Goal: Contribute content

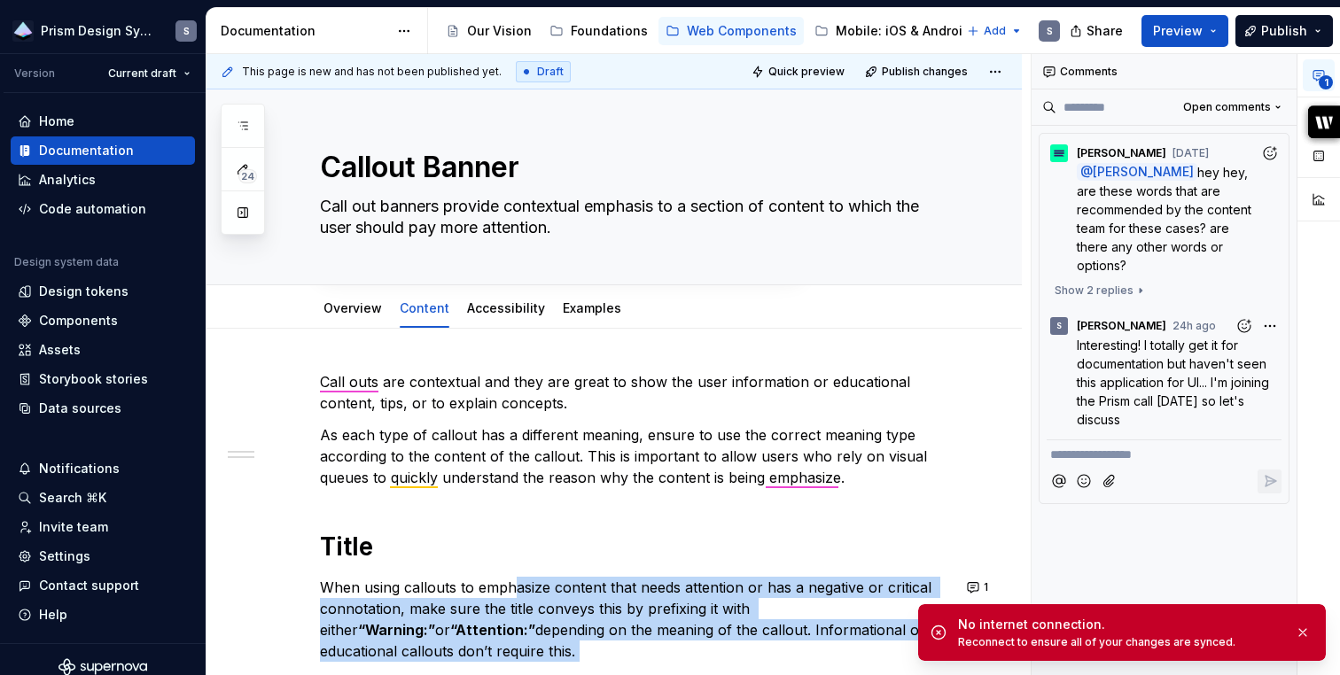
scroll to position [303, 0]
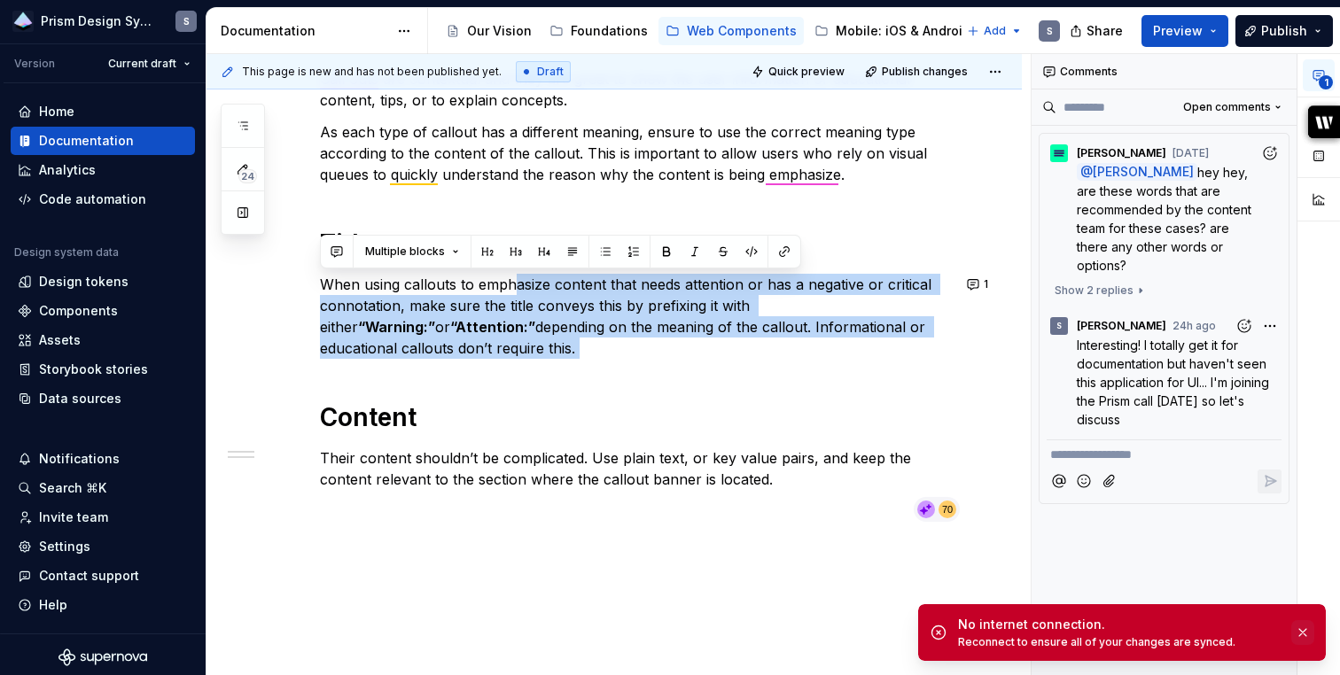
click at [1302, 635] on button "button" at bounding box center [1302, 632] width 23 height 25
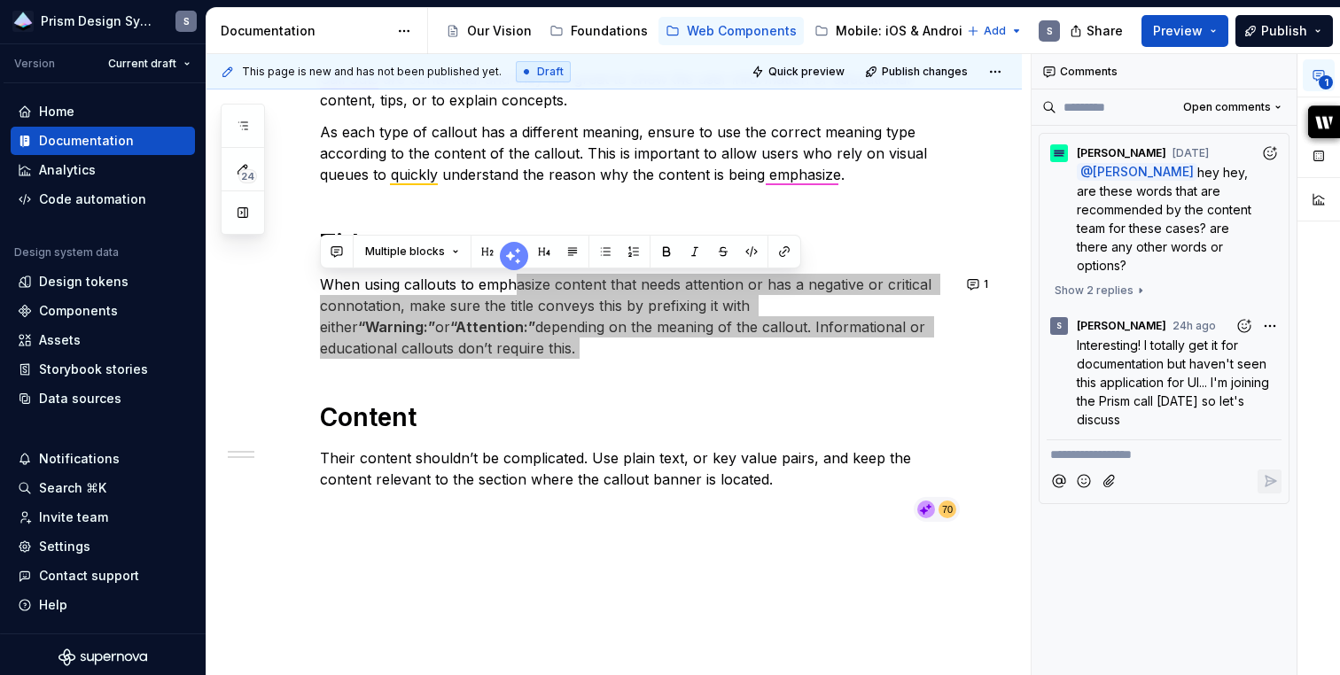
type textarea "*"
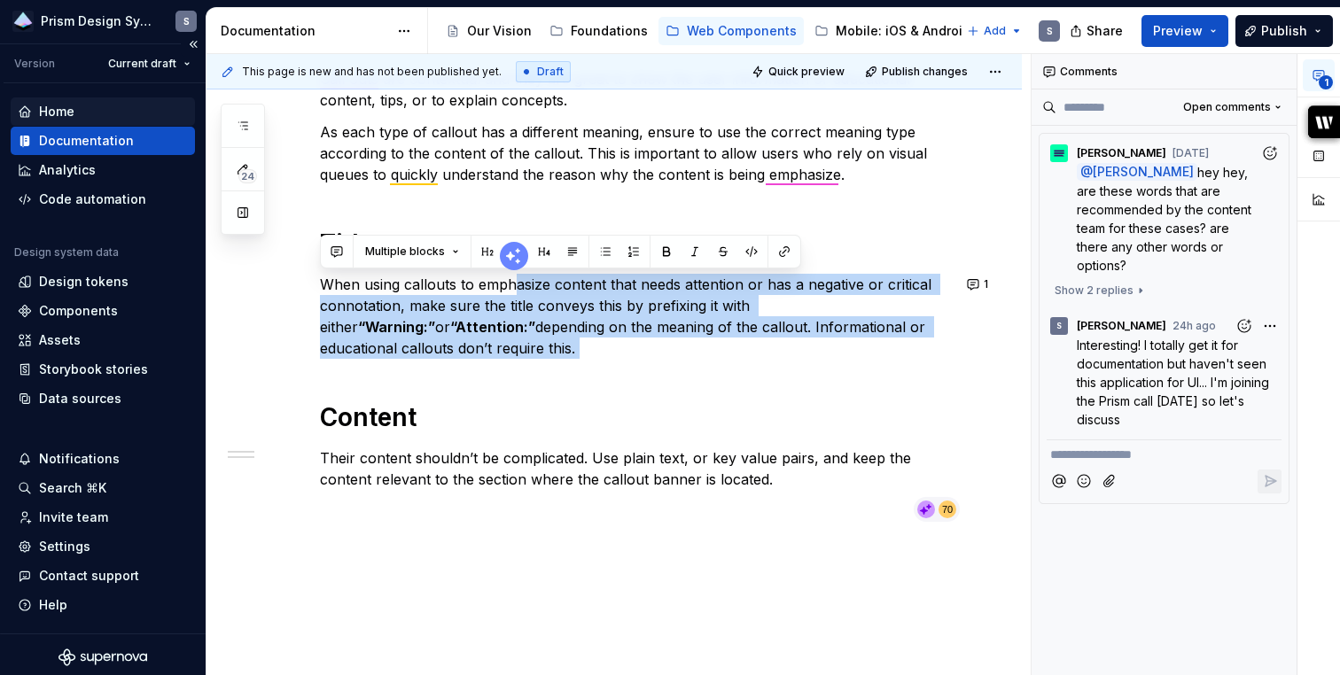
click at [58, 110] on div "Home" at bounding box center [56, 112] width 35 height 18
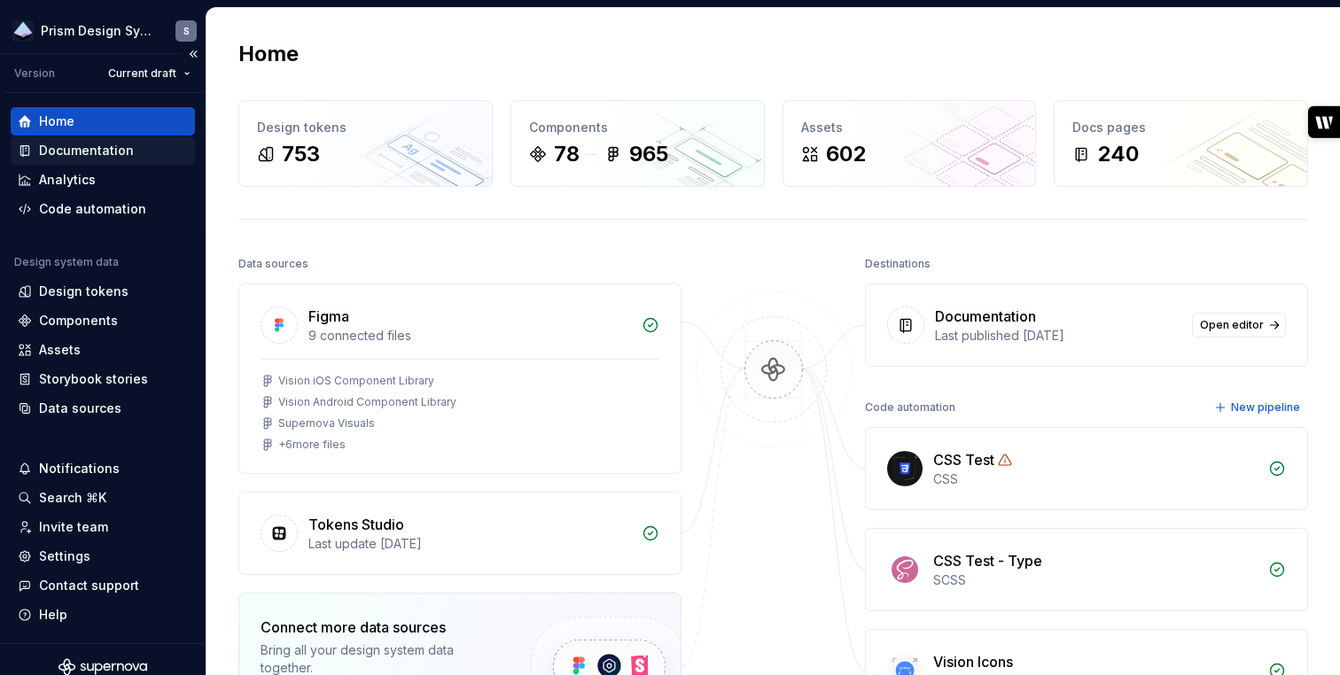
click at [75, 150] on div "Documentation" at bounding box center [86, 151] width 95 height 18
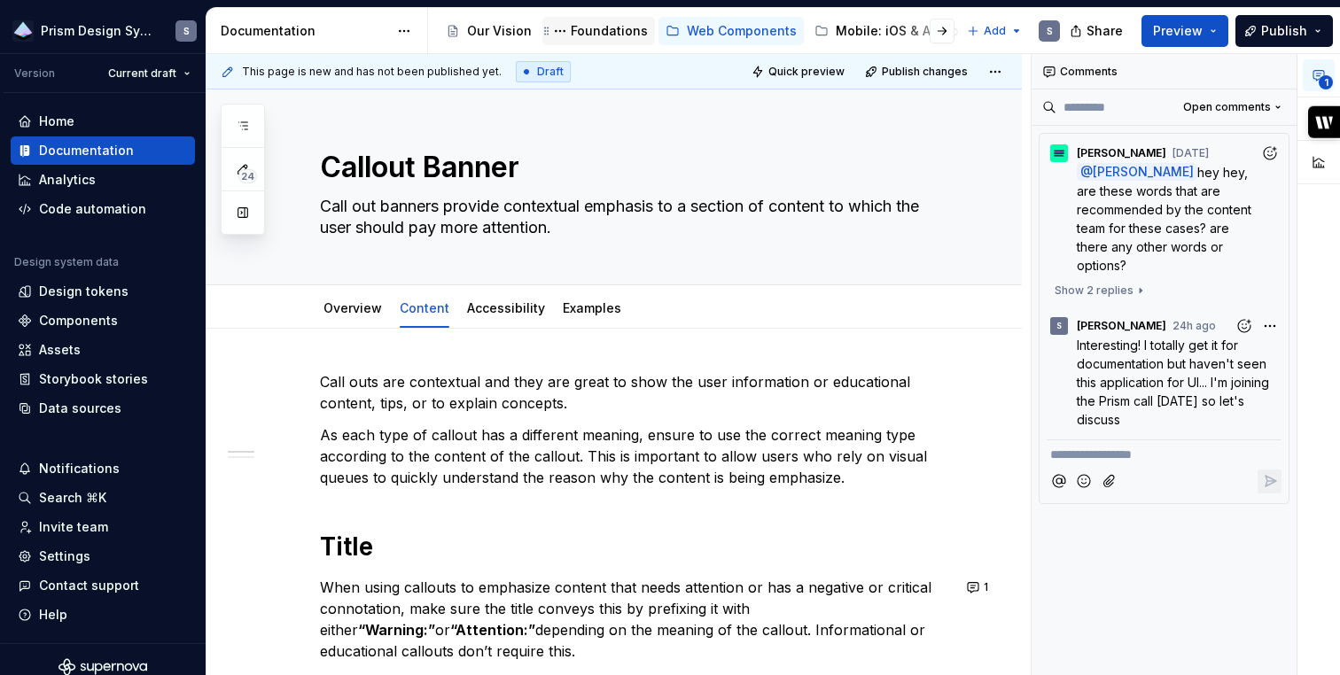
click at [594, 18] on div "Foundations" at bounding box center [598, 31] width 113 height 28
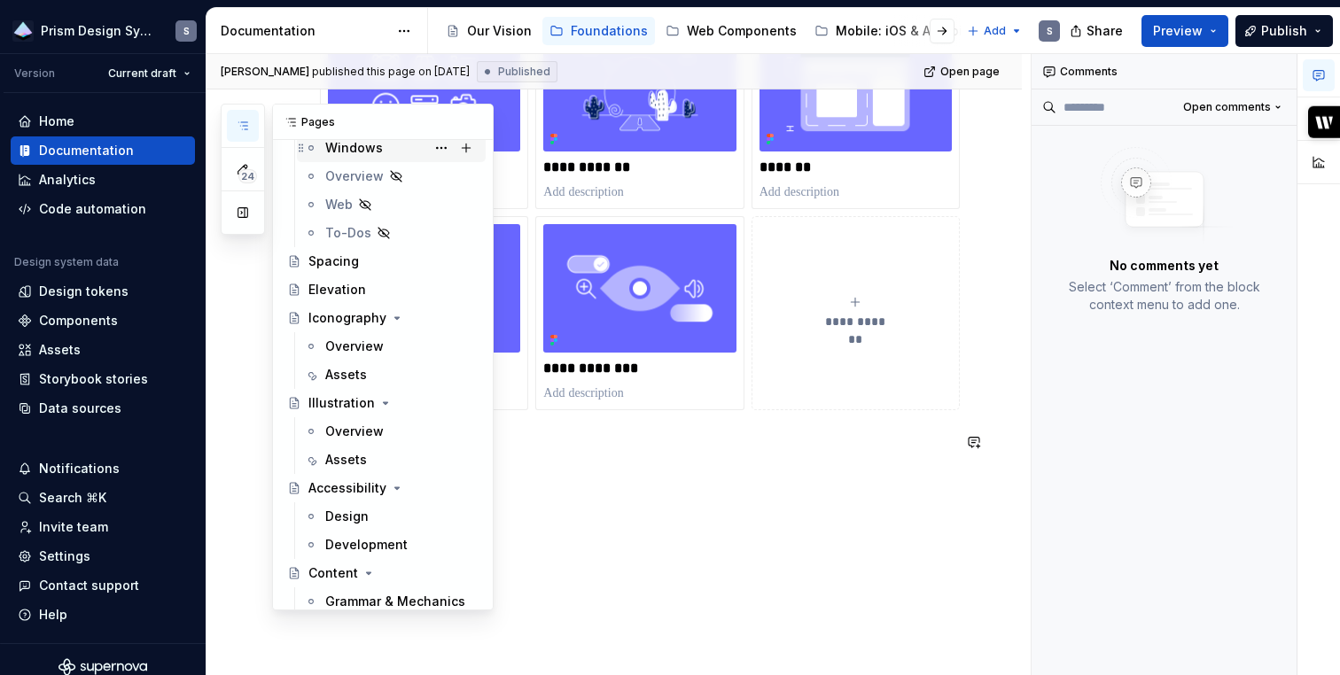
scroll to position [339, 0]
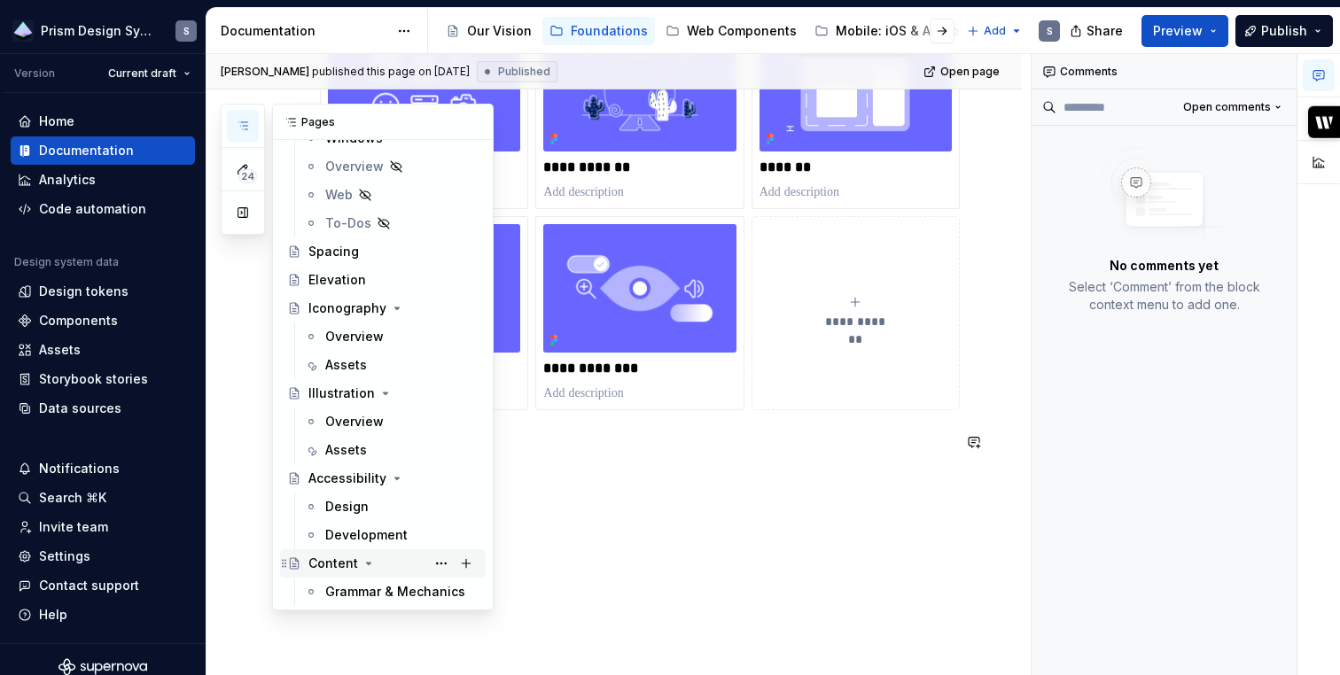
click at [332, 566] on div "Content" at bounding box center [333, 564] width 50 height 18
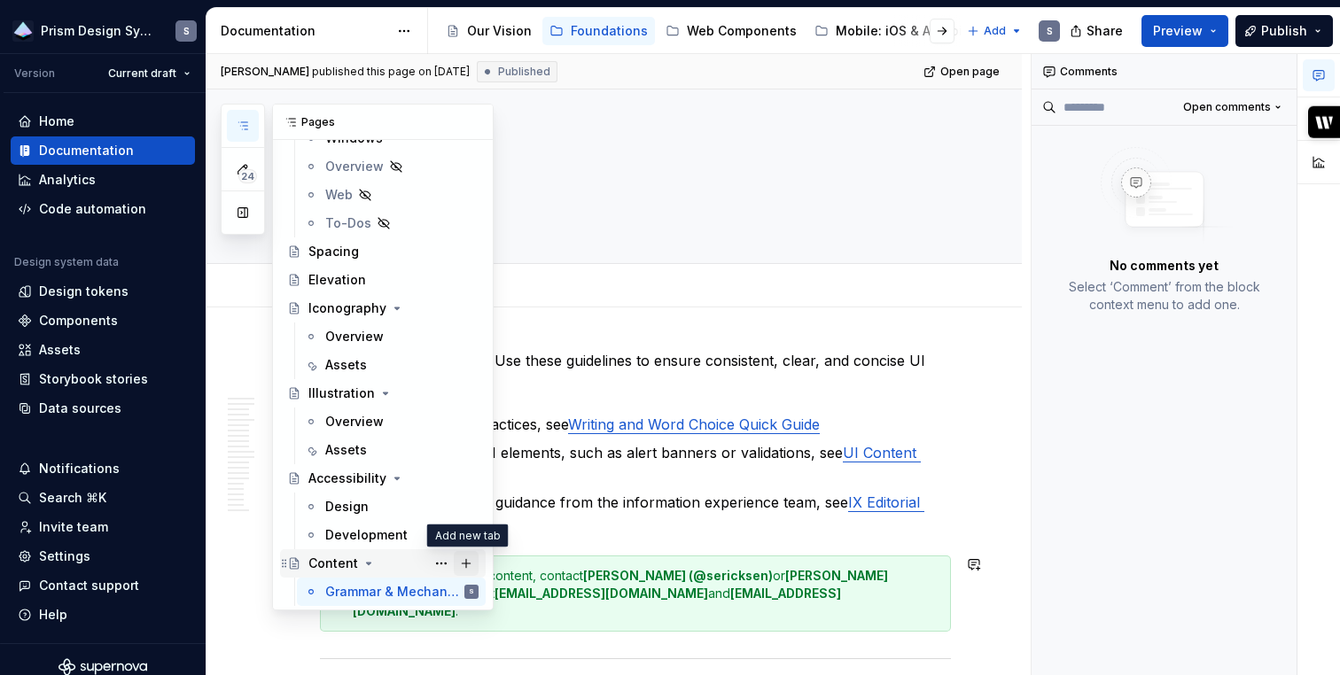
click at [469, 565] on button "Page tree" at bounding box center [466, 563] width 25 height 25
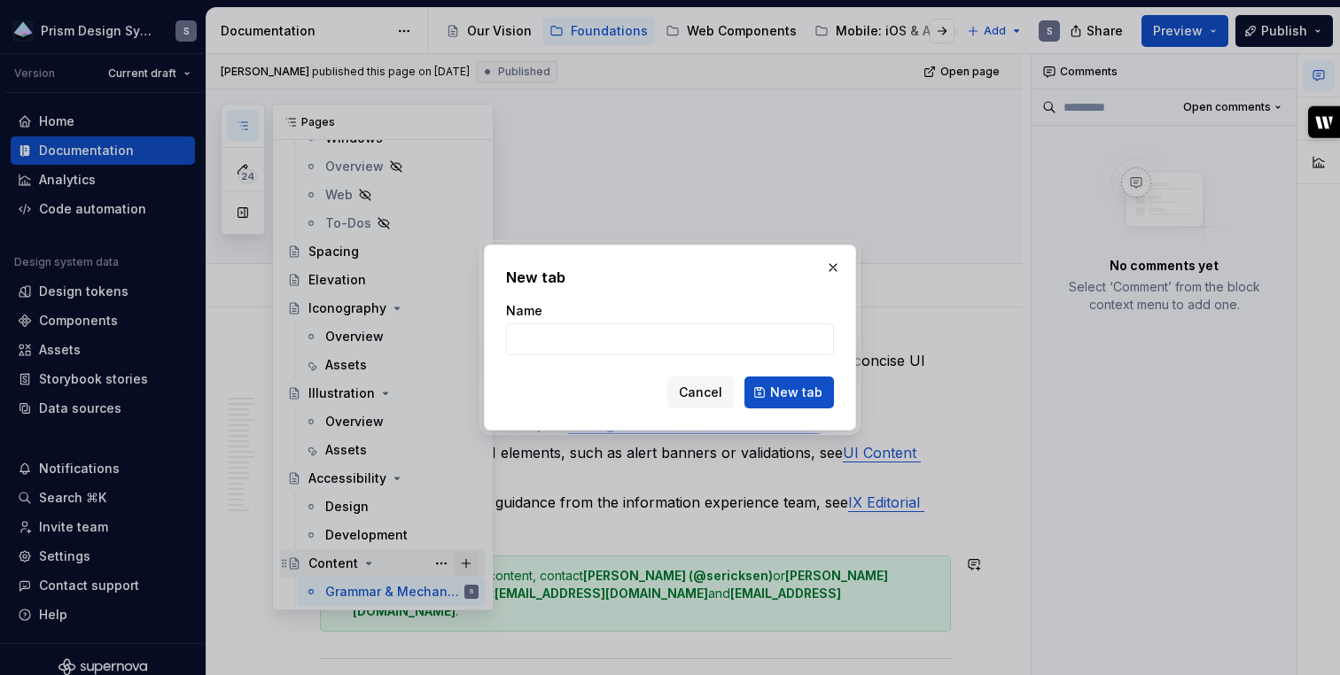
type textarea "*"
type input "Content patterns"
click button "New tab" at bounding box center [789, 393] width 90 height 32
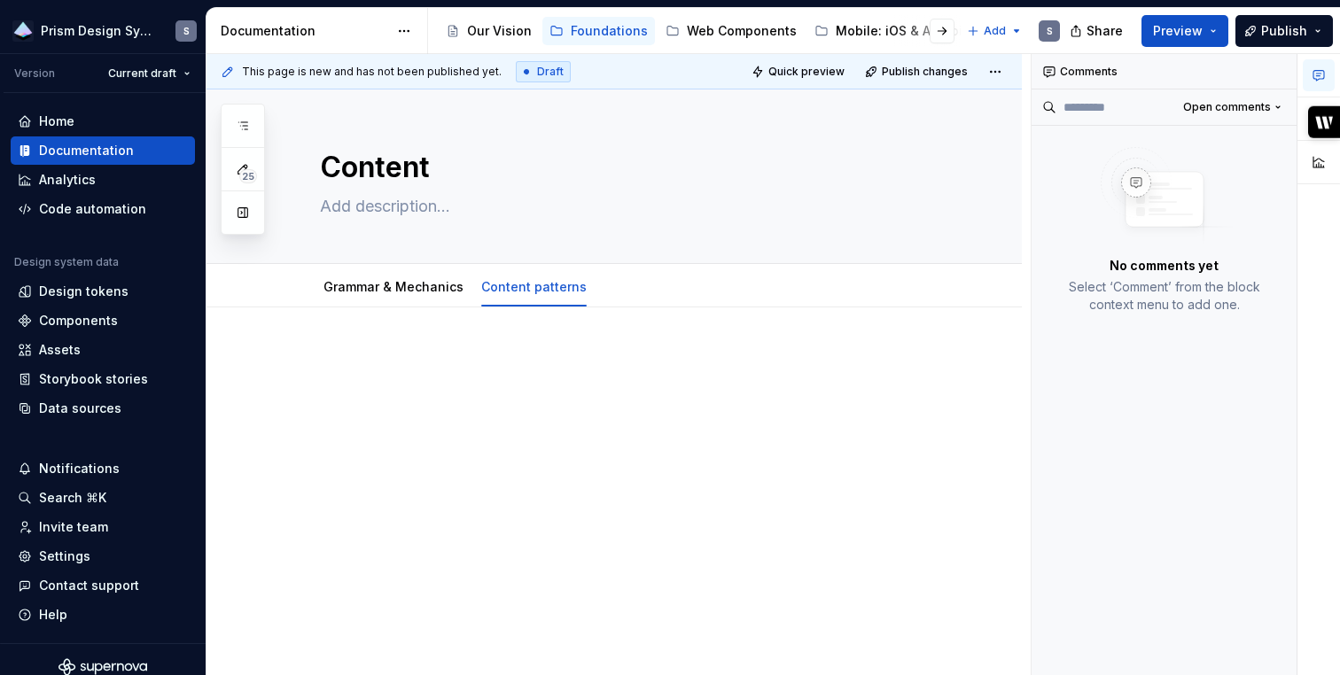
click at [441, 425] on div at bounding box center [635, 394] width 631 height 89
click at [467, 362] on p at bounding box center [635, 360] width 631 height 21
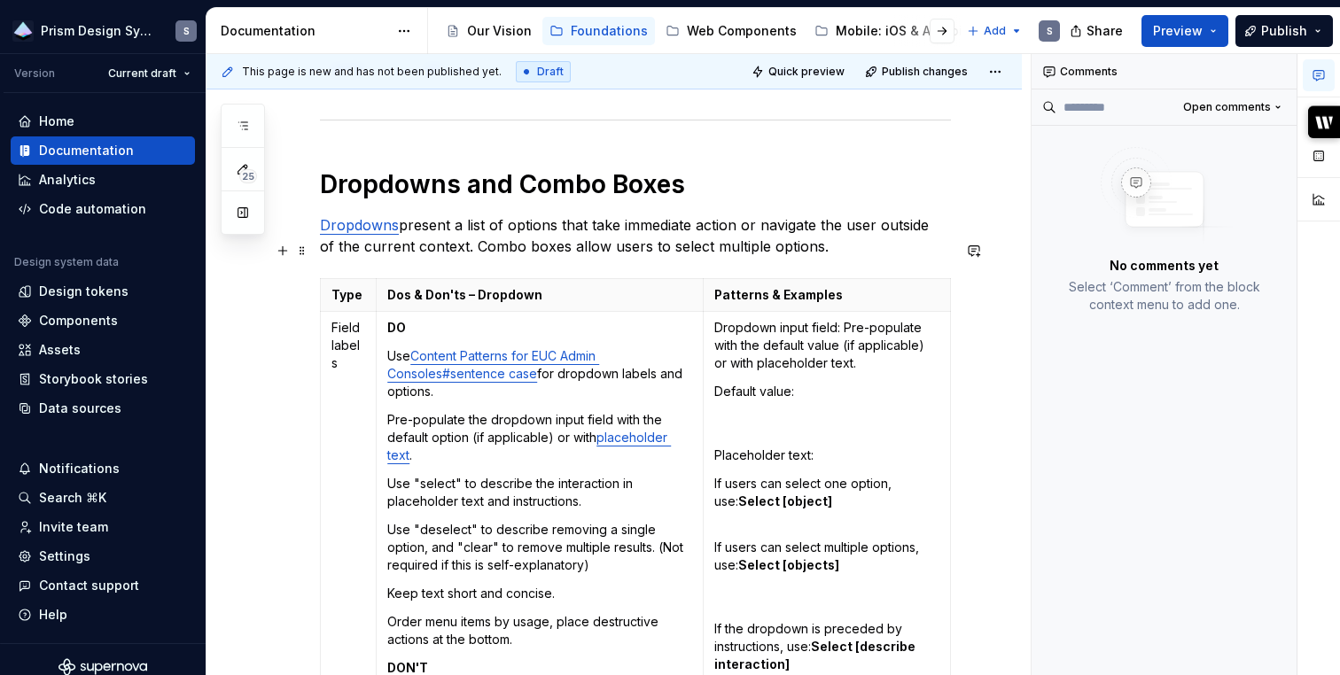
scroll to position [4462, 0]
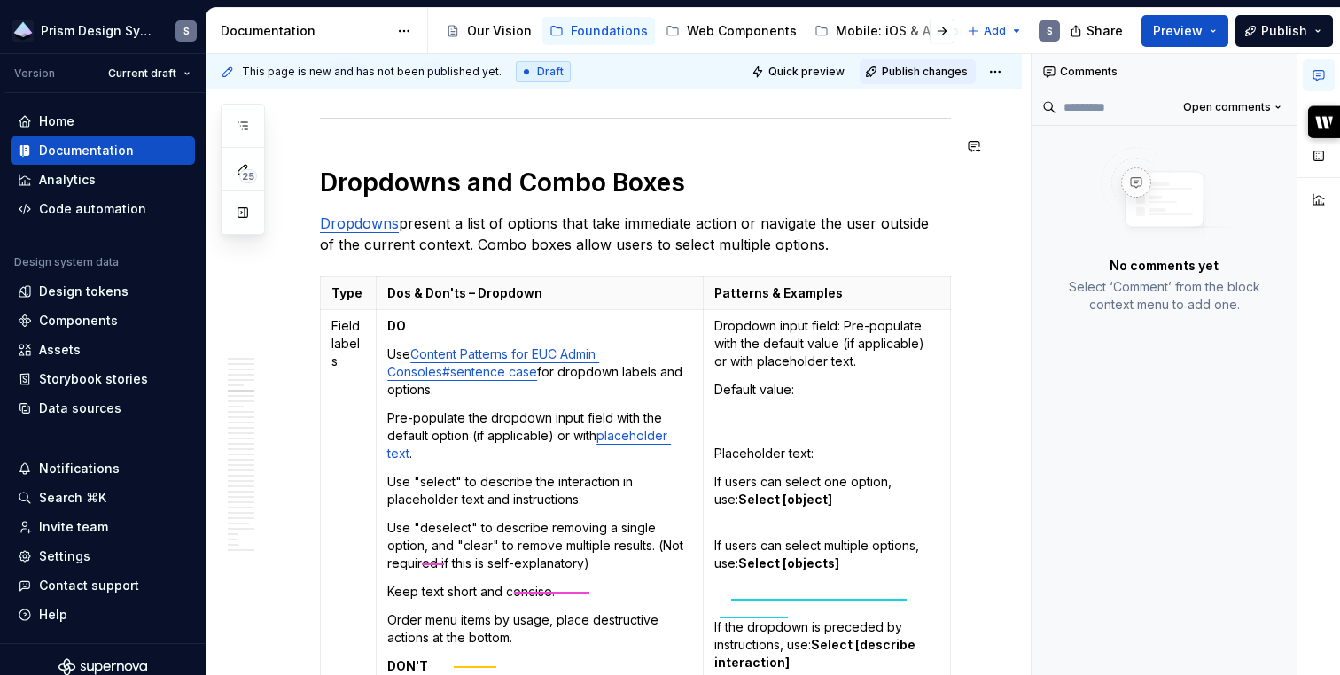
click at [935, 73] on span "Publish changes" at bounding box center [925, 72] width 86 height 14
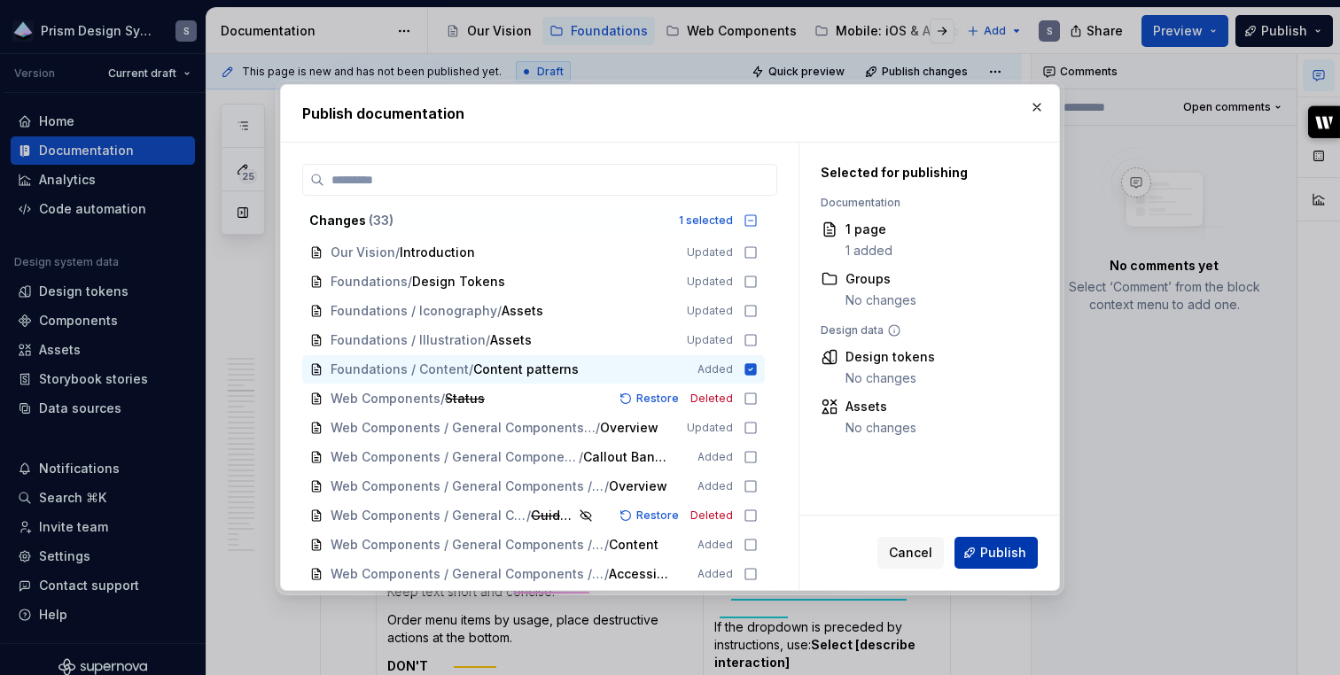
click at [1017, 557] on span "Publish" at bounding box center [1003, 553] width 46 height 18
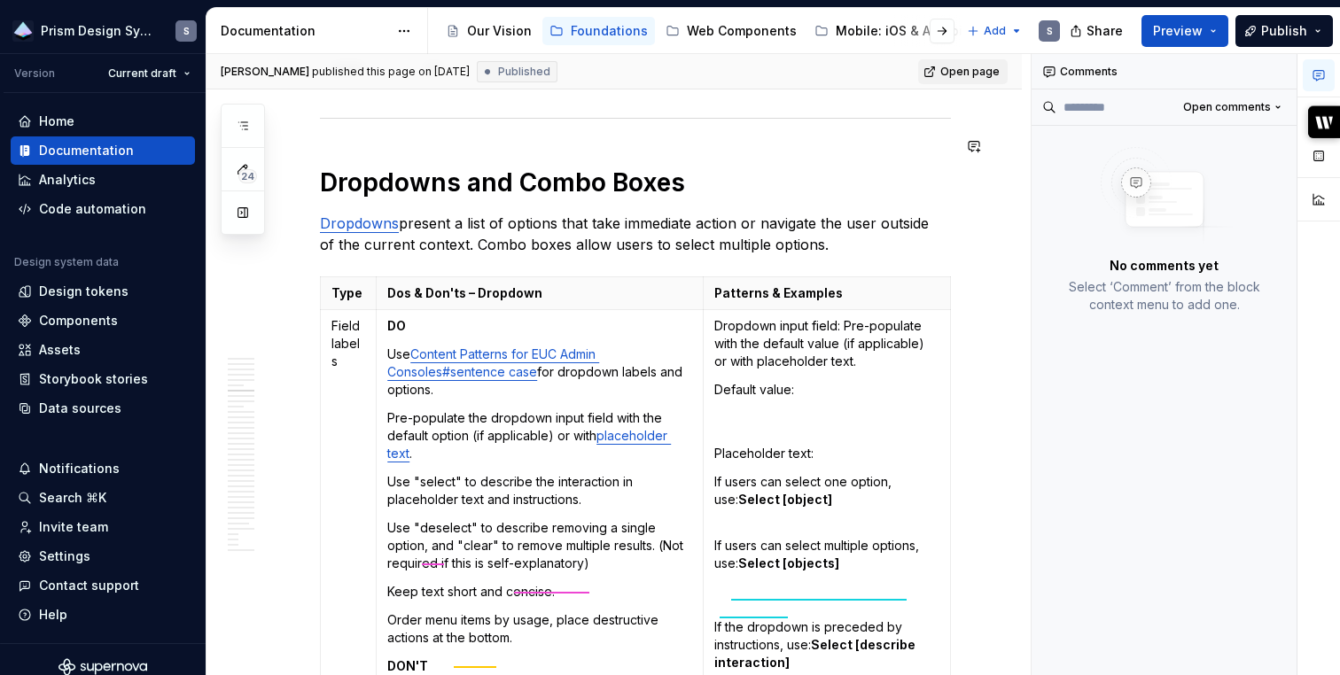
click at [992, 70] on span "Open page" at bounding box center [969, 72] width 59 height 14
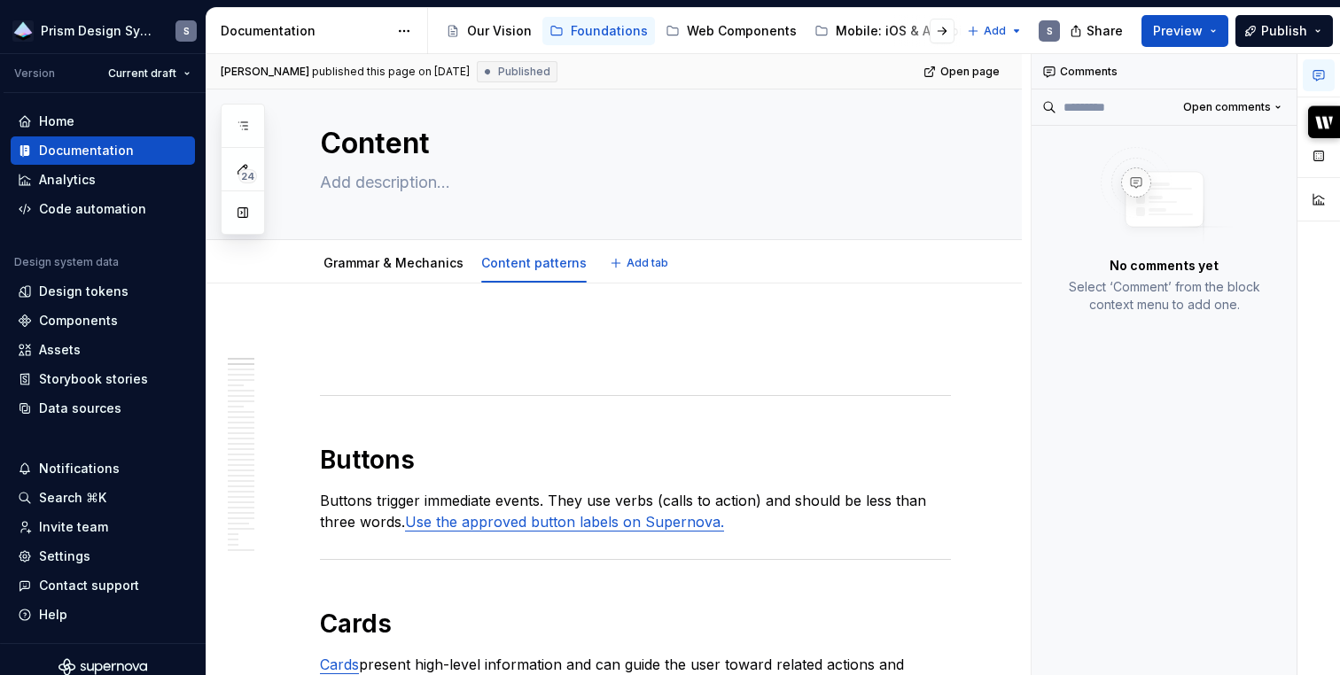
scroll to position [0, 0]
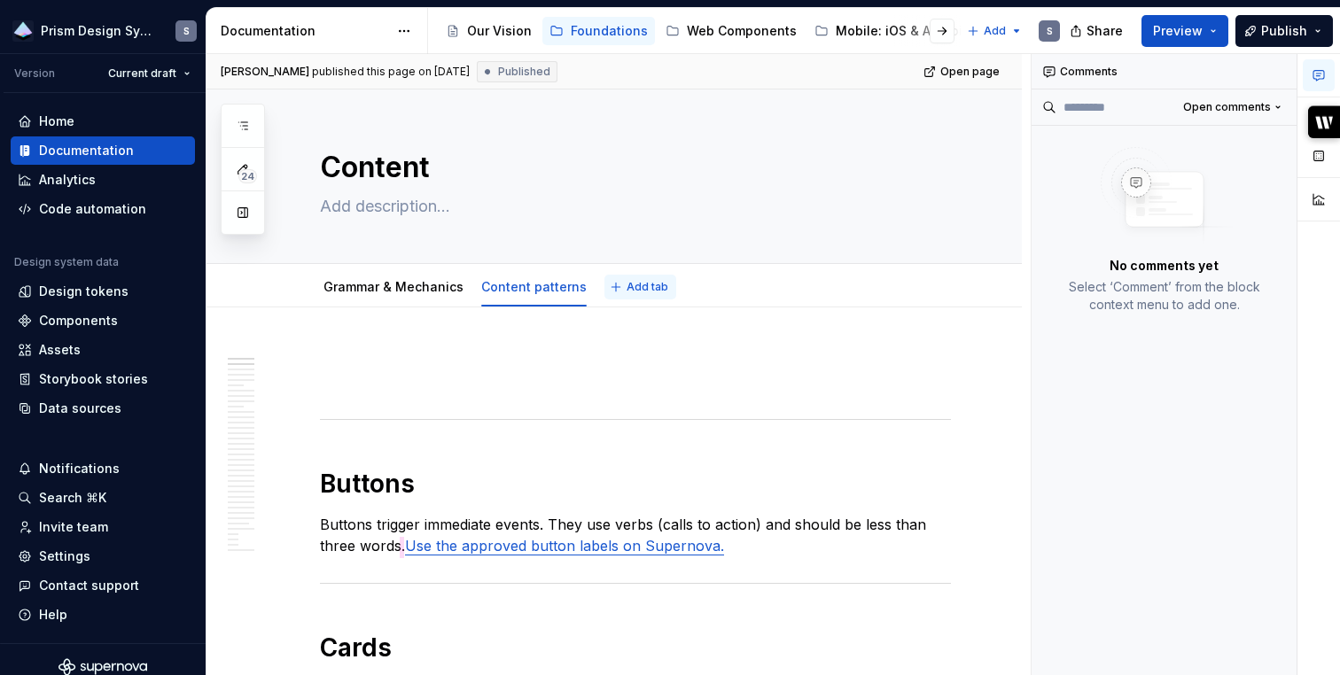
click at [640, 292] on span "Add tab" at bounding box center [648, 287] width 42 height 14
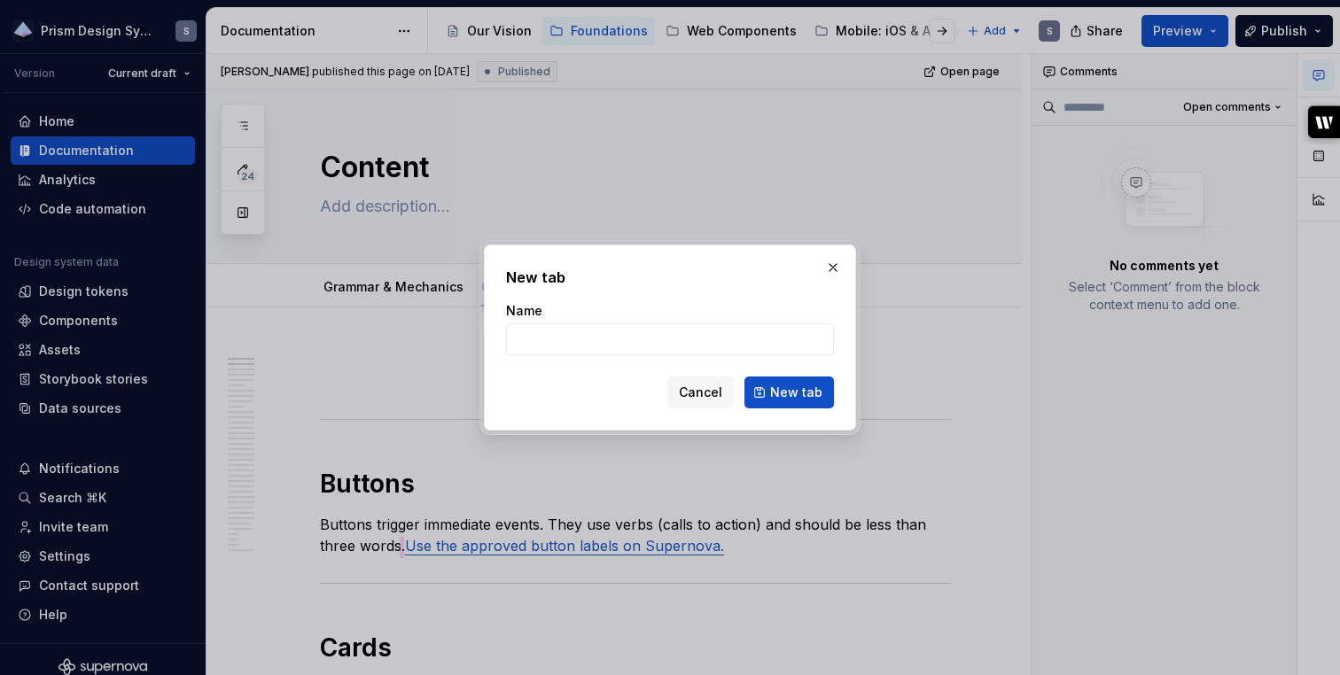
type textarea "*"
type input "Writing & word choice"
click at [799, 394] on span "New tab" at bounding box center [796, 393] width 52 height 18
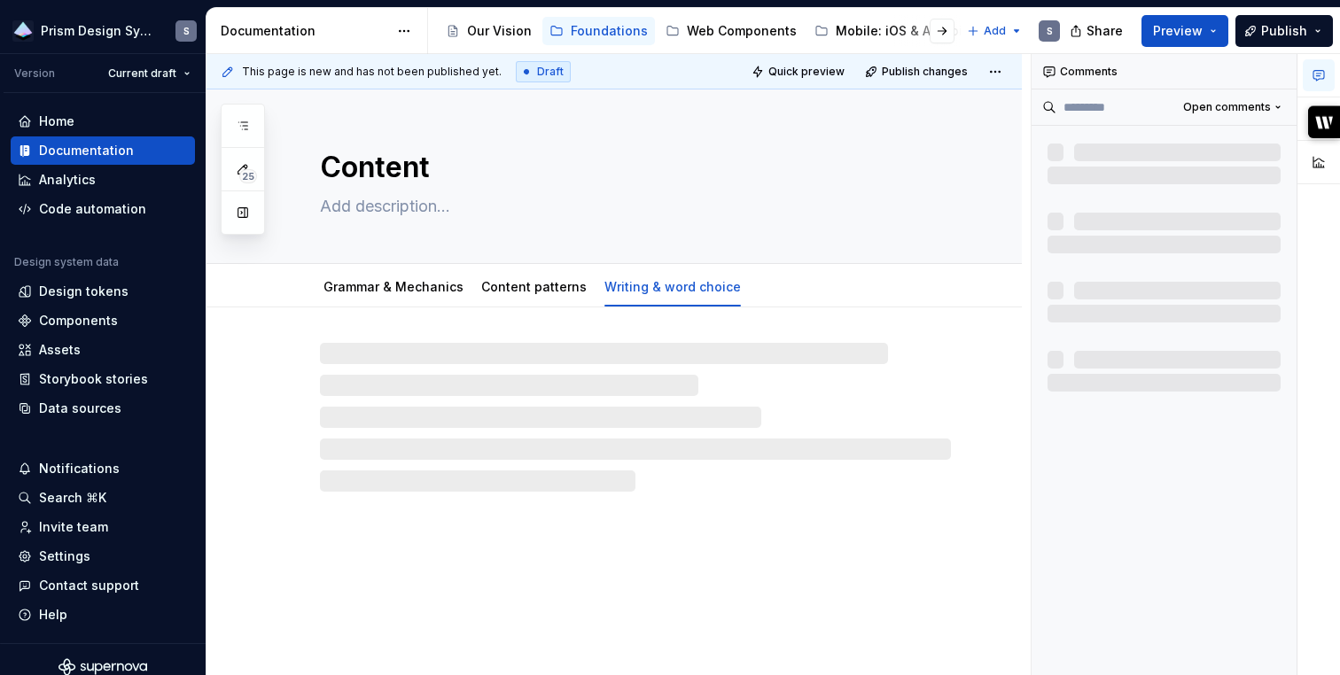
click at [584, 367] on div at bounding box center [635, 417] width 631 height 149
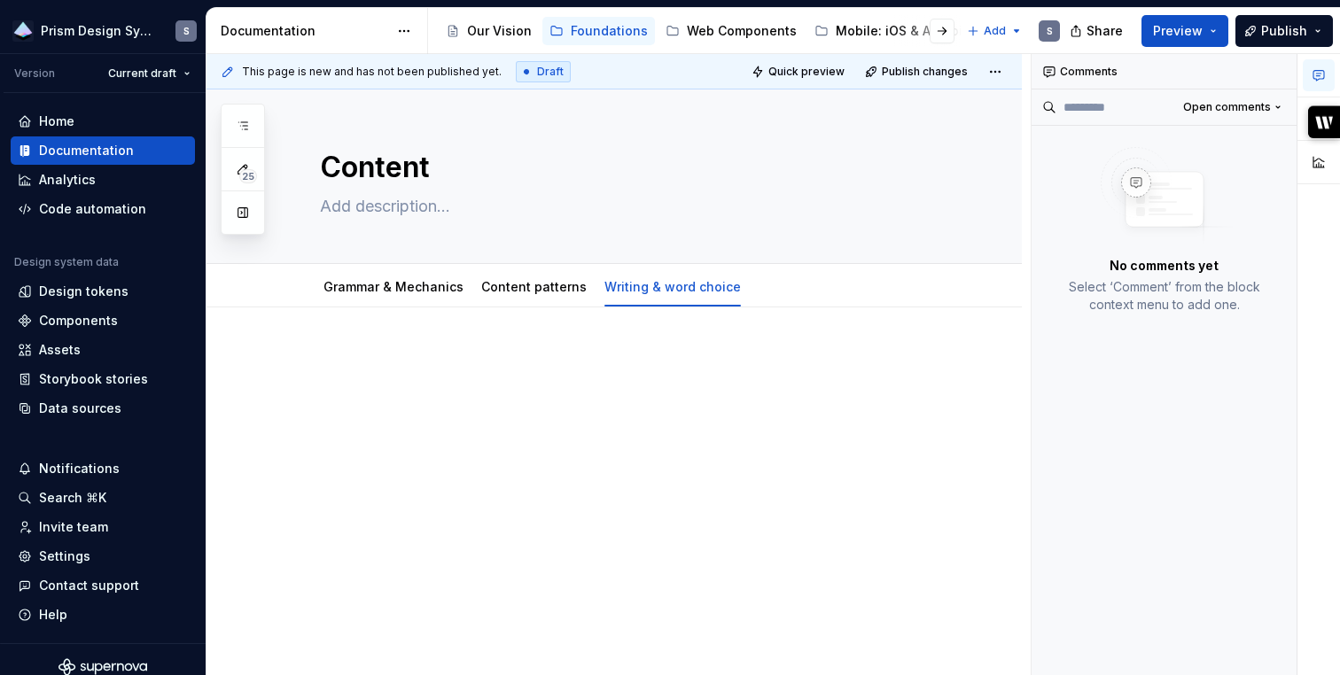
click at [478, 348] on div at bounding box center [614, 475] width 815 height 334
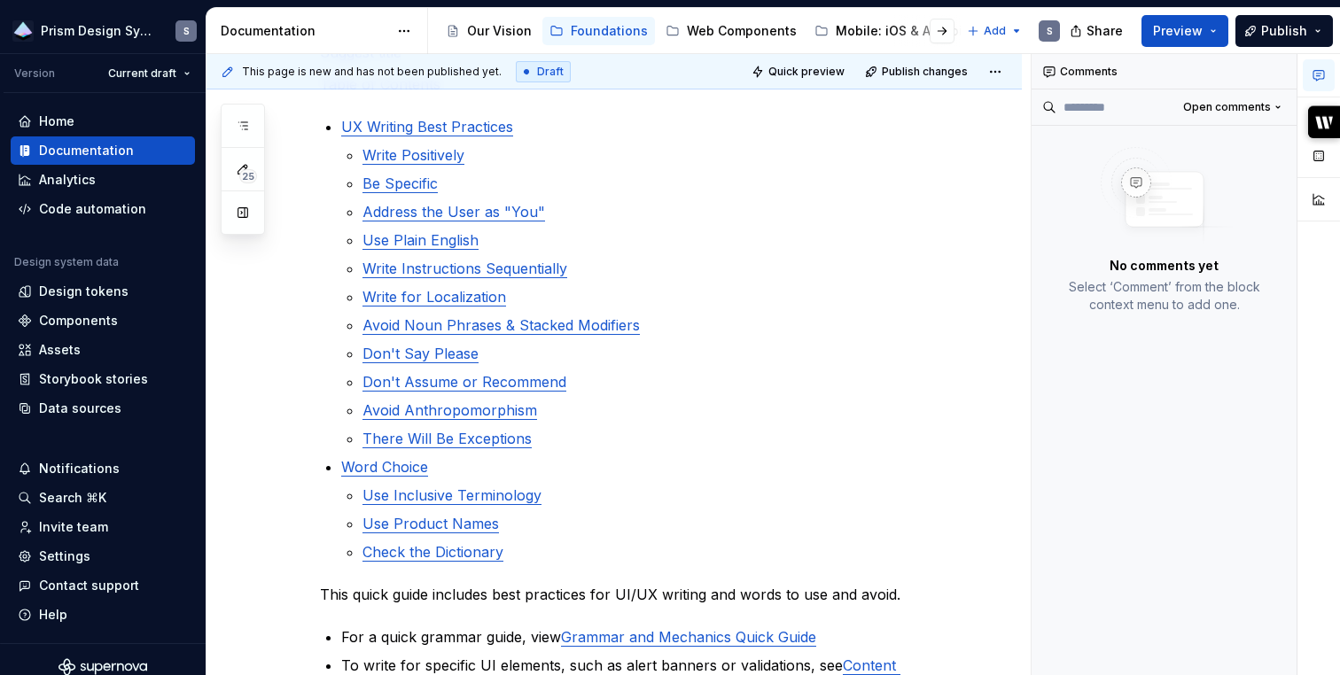
scroll to position [2927, 0]
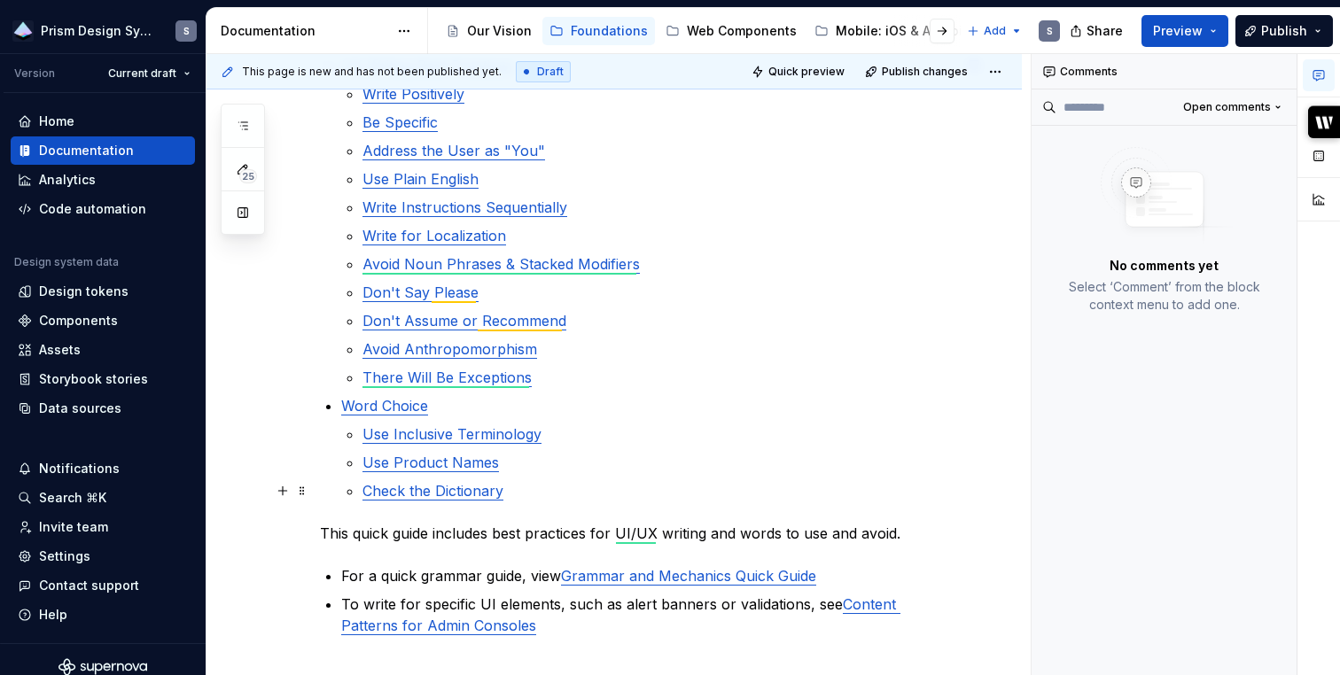
click at [521, 488] on p "Check the Dictionary" at bounding box center [656, 490] width 588 height 21
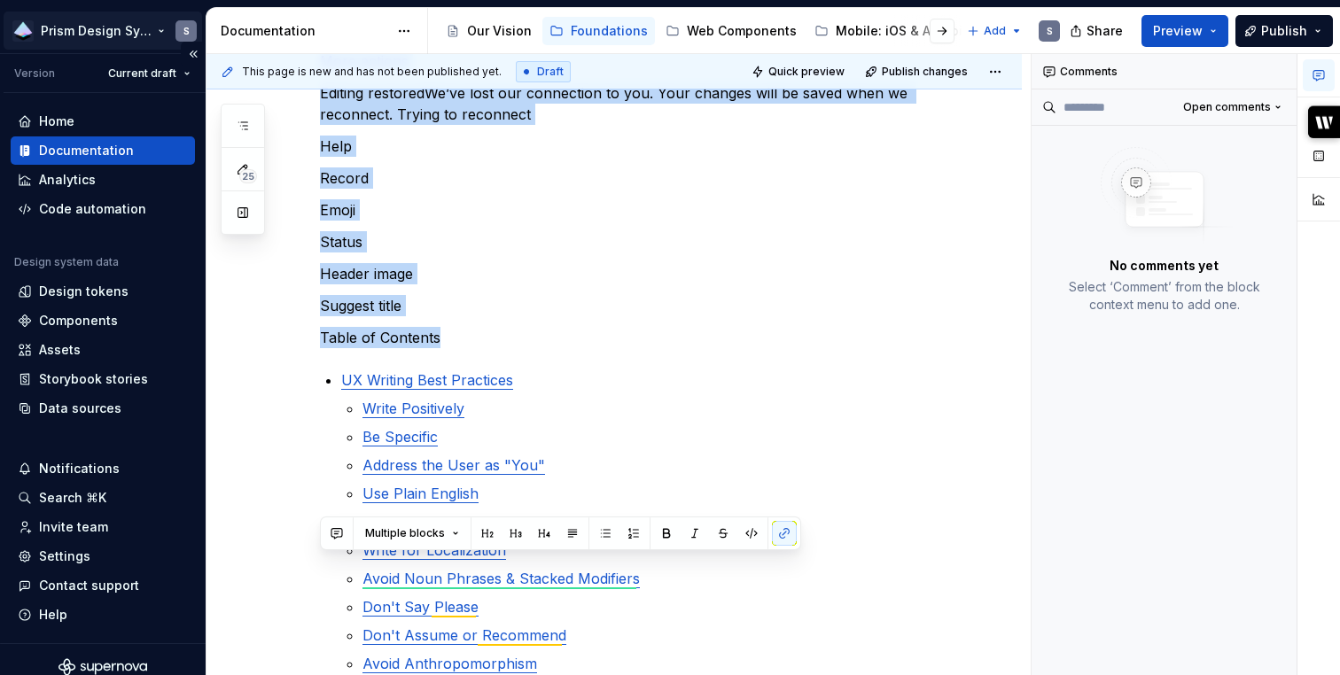
scroll to position [0, 0]
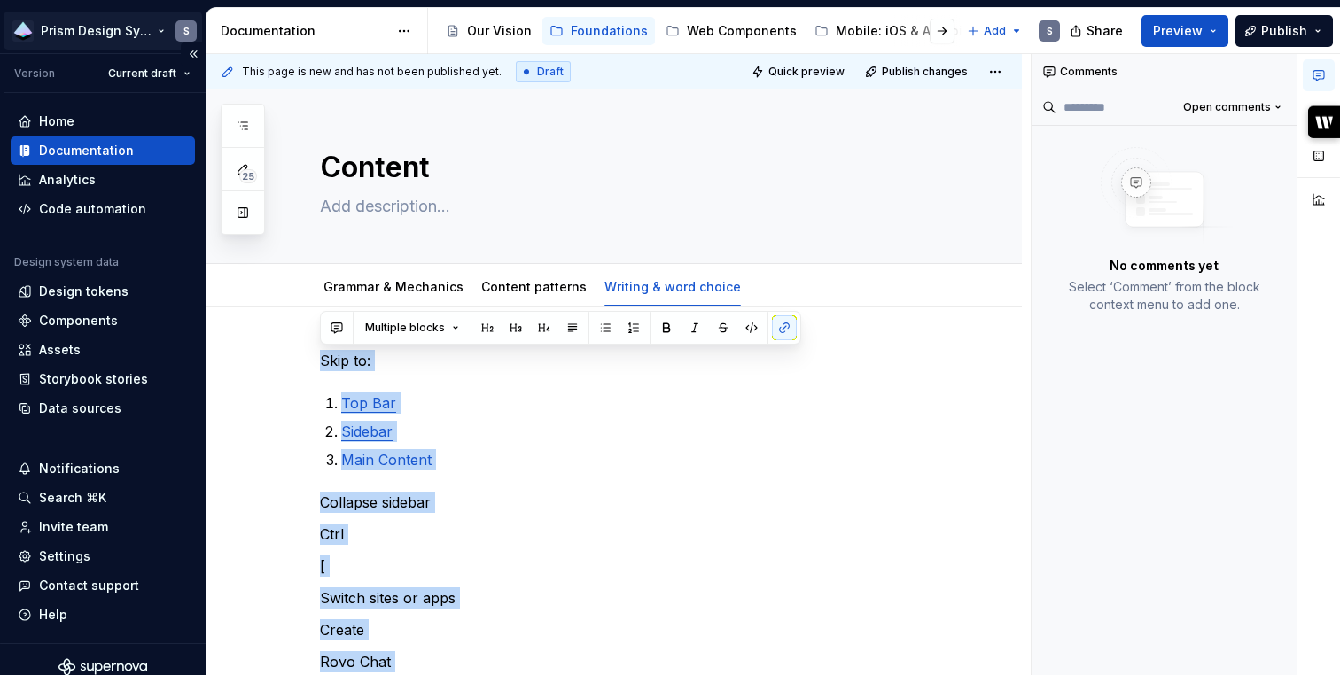
drag, startPoint x: 448, startPoint y: 334, endPoint x: 200, endPoint y: 19, distance: 400.7
click at [200, 19] on div "Prism Design System S Version Current draft Home Documentation Analytics Code a…" at bounding box center [670, 337] width 1340 height 675
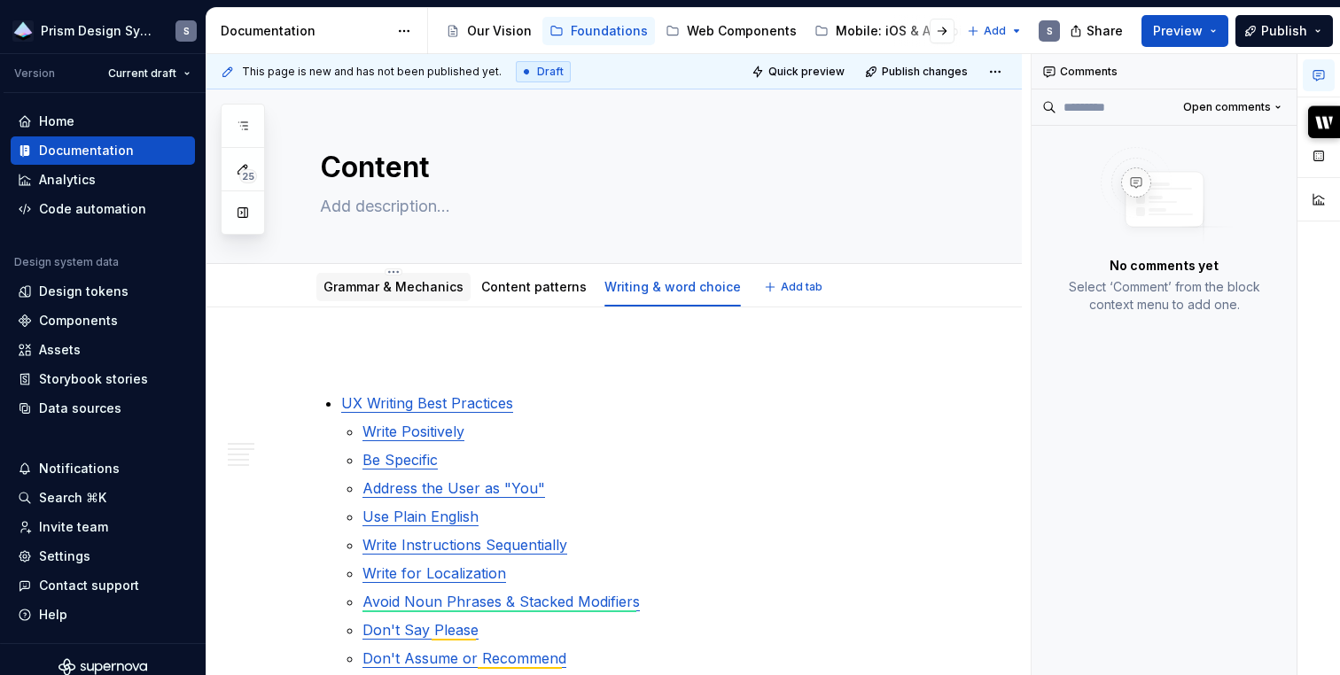
click at [391, 285] on link "Grammar & Mechanics" at bounding box center [393, 286] width 140 height 15
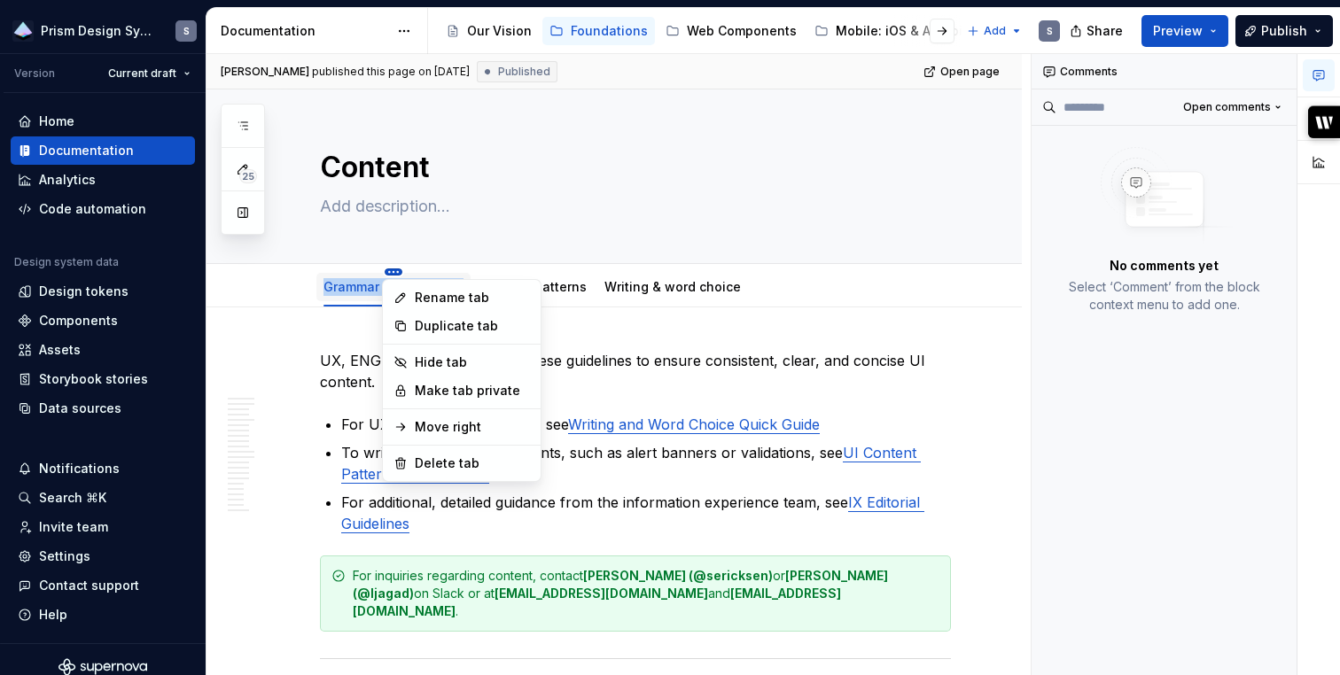
click at [389, 271] on html "Prism Design System S Version Current draft Home Documentation Analytics Code a…" at bounding box center [670, 337] width 1340 height 675
type textarea "*"
click at [416, 302] on div "Rename tab" at bounding box center [472, 298] width 115 height 18
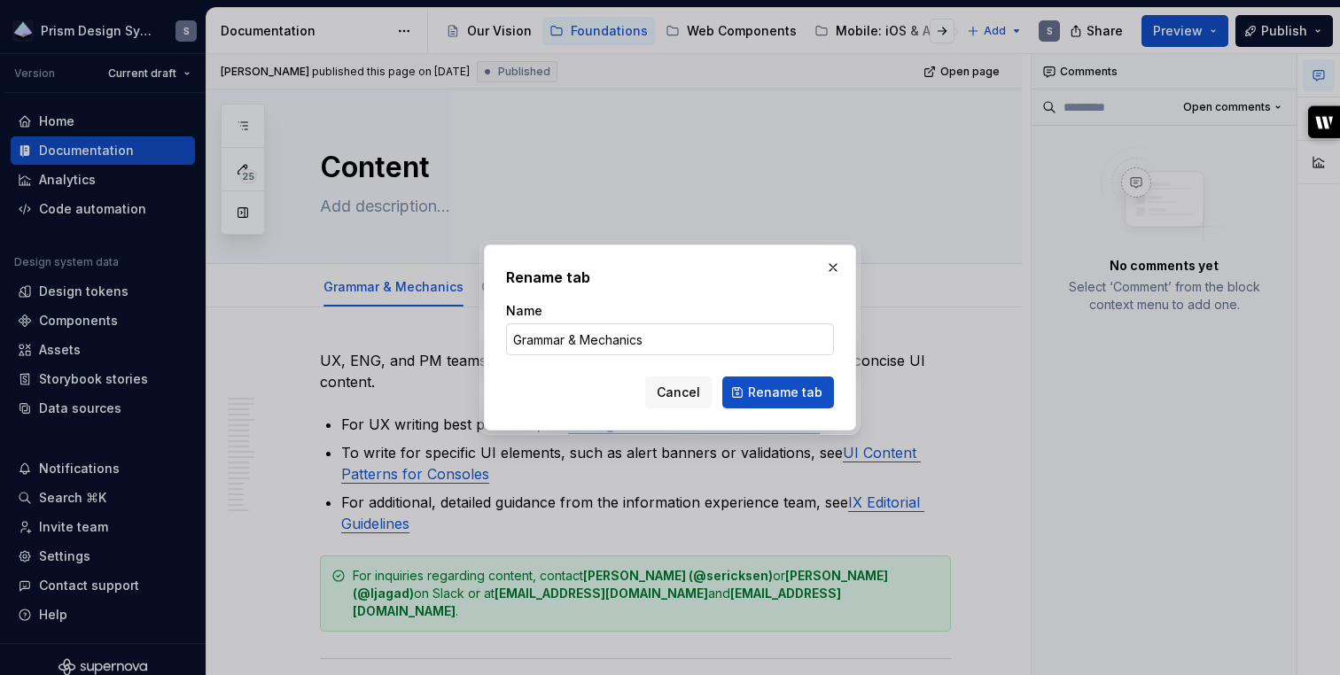
click at [587, 339] on input "Grammar & Mechanics" at bounding box center [670, 339] width 328 height 32
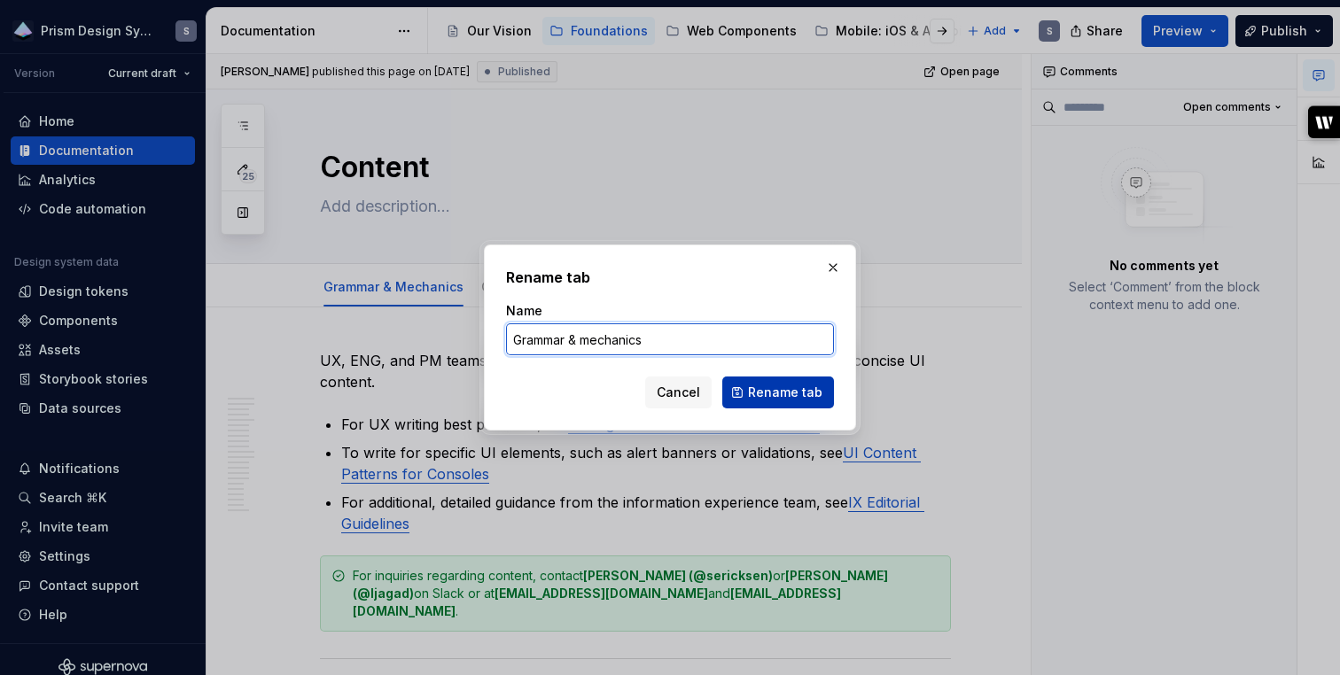
type input "Grammar & mechanics"
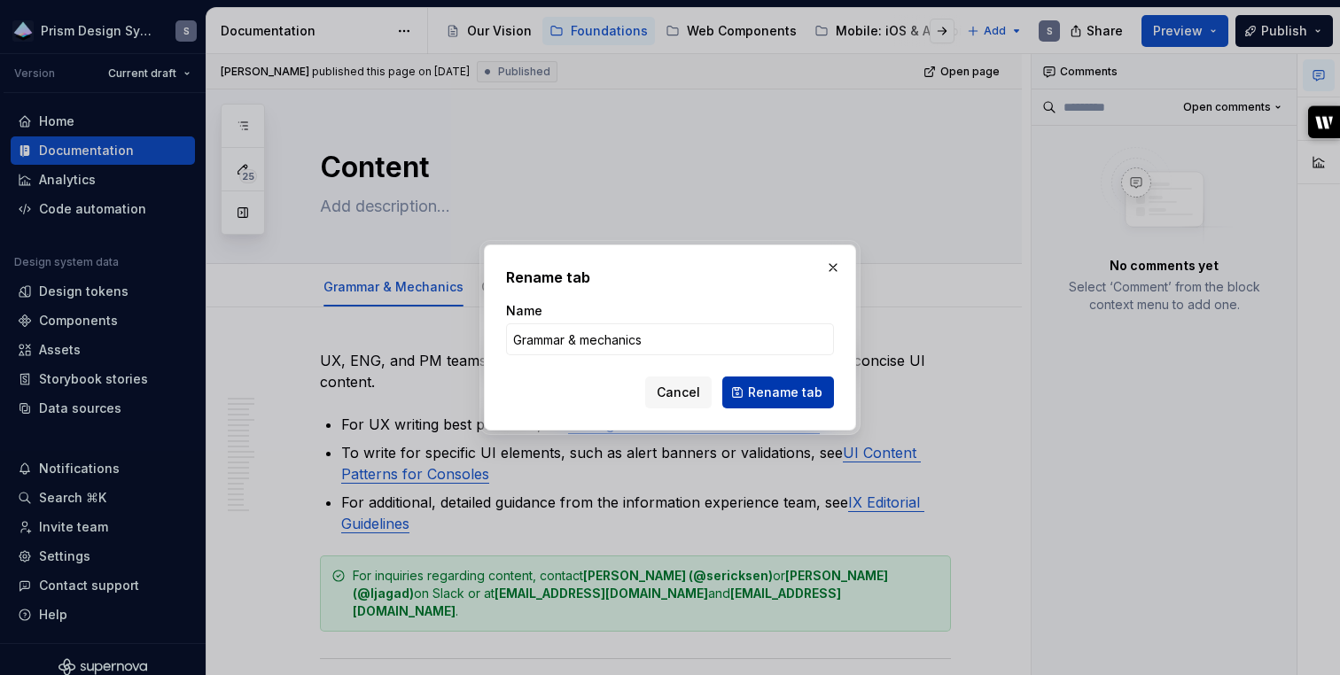
click at [796, 391] on span "Rename tab" at bounding box center [785, 393] width 74 height 18
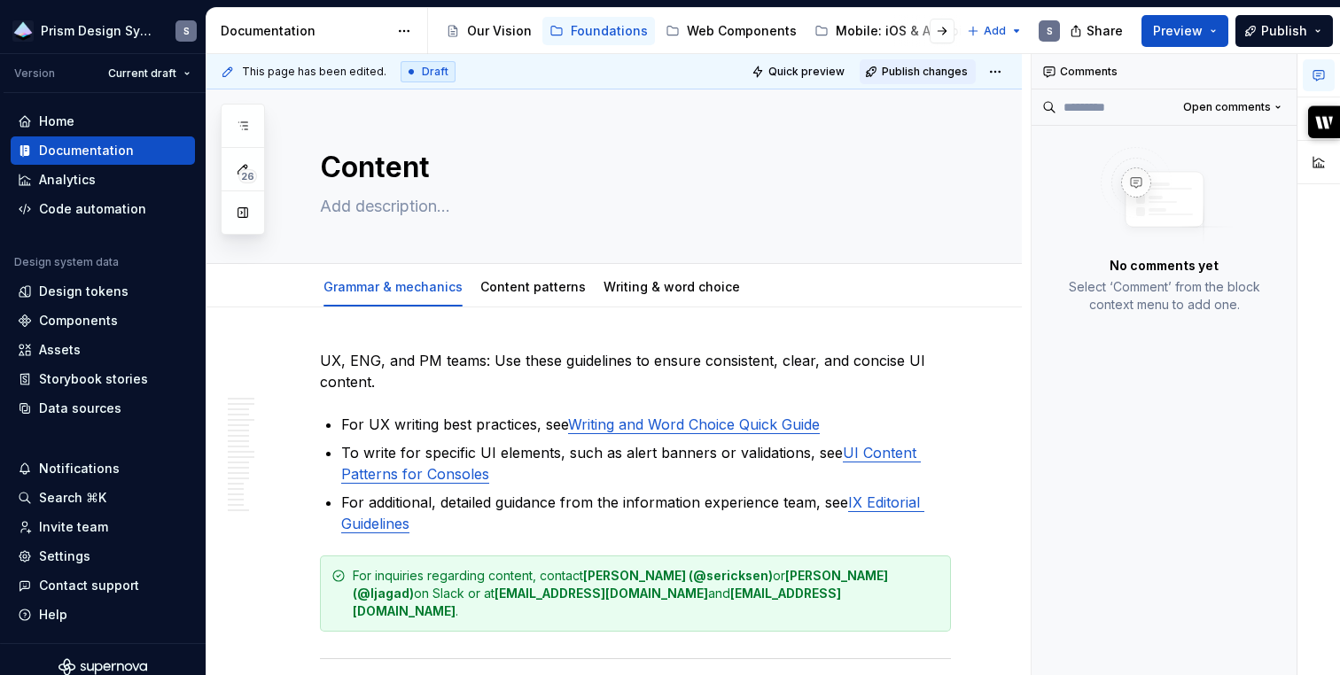
click at [908, 66] on span "Publish changes" at bounding box center [925, 72] width 86 height 14
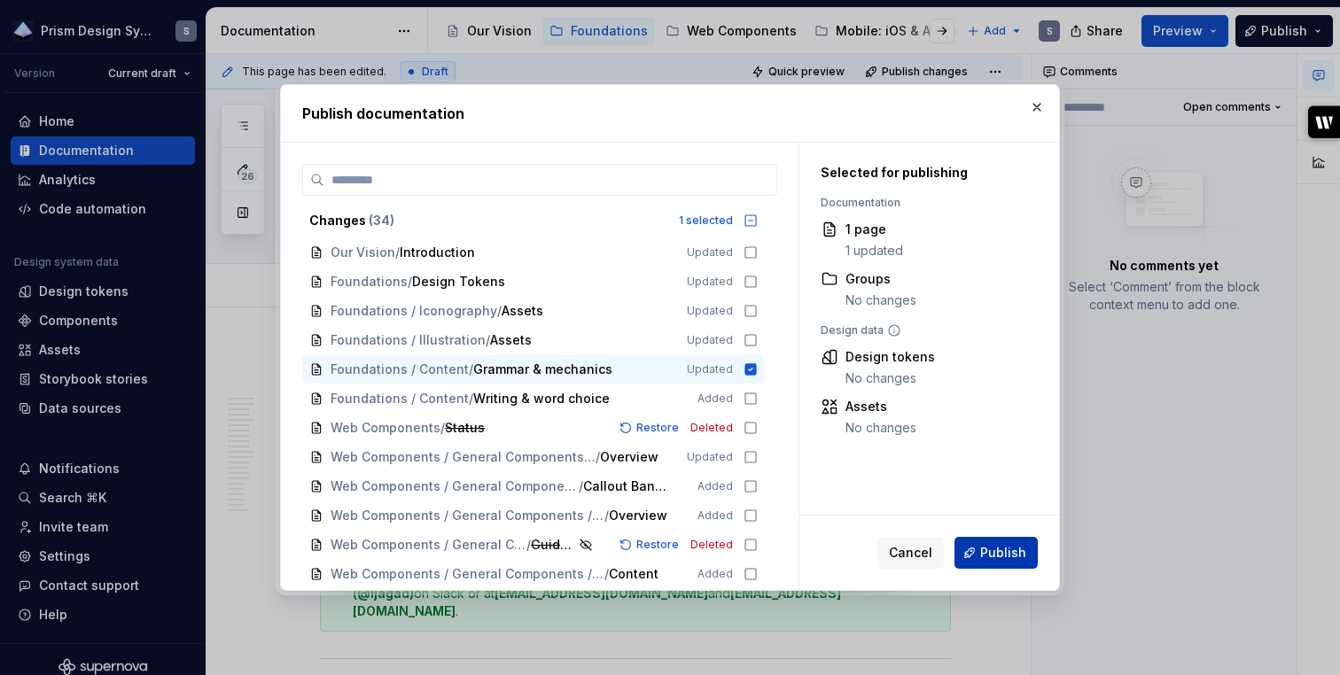
click at [986, 548] on span "Publish" at bounding box center [1003, 553] width 46 height 18
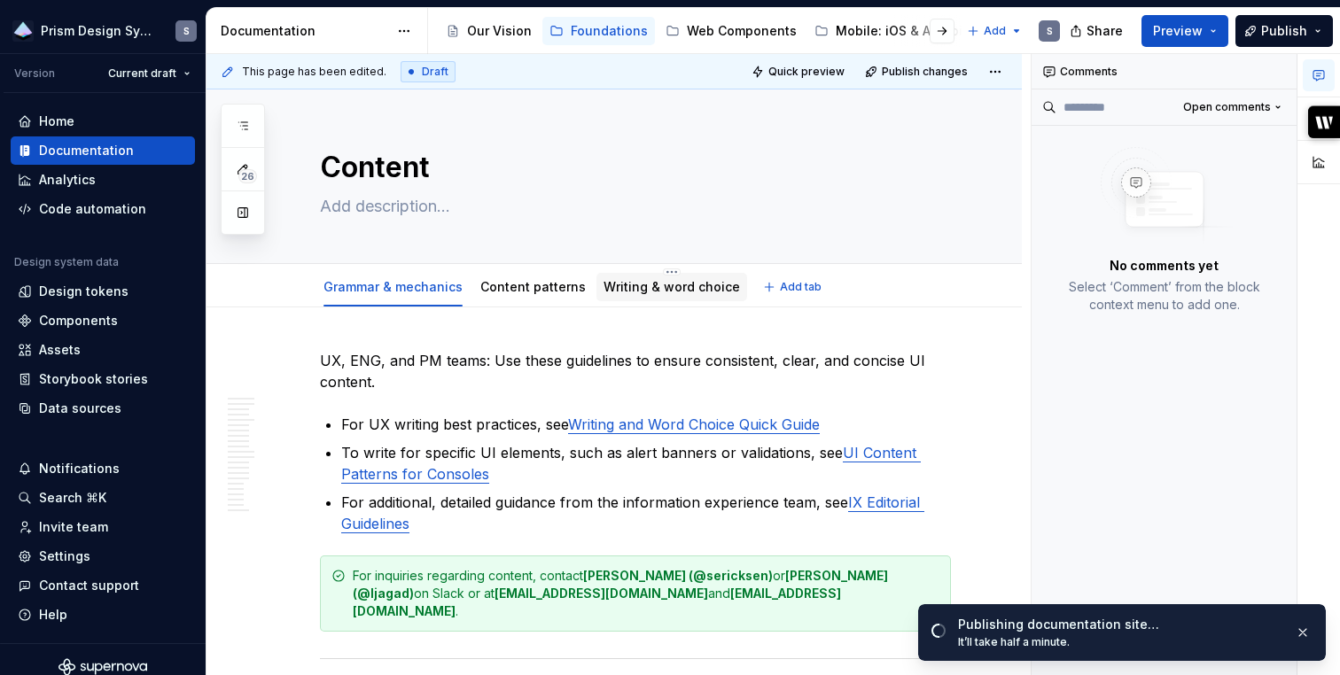
click at [677, 284] on link "Writing & word choice" at bounding box center [672, 286] width 136 height 15
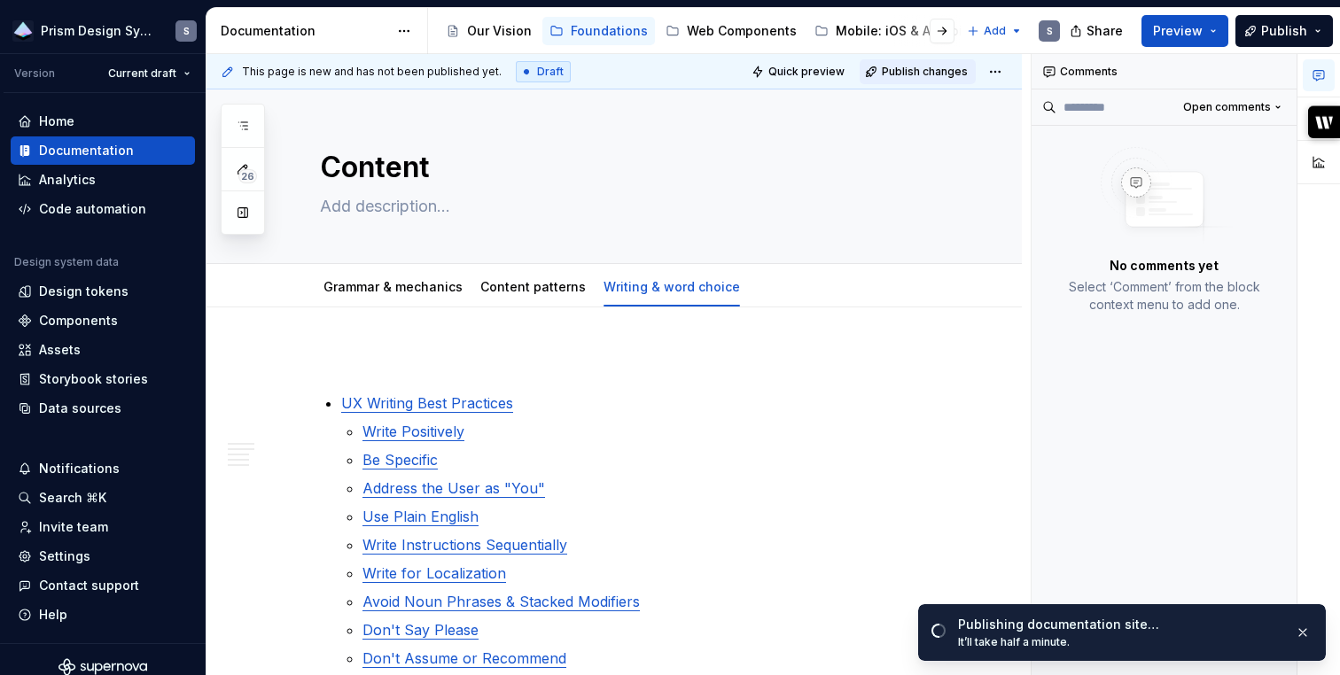
click at [918, 75] on span "Publish changes" at bounding box center [925, 72] width 86 height 14
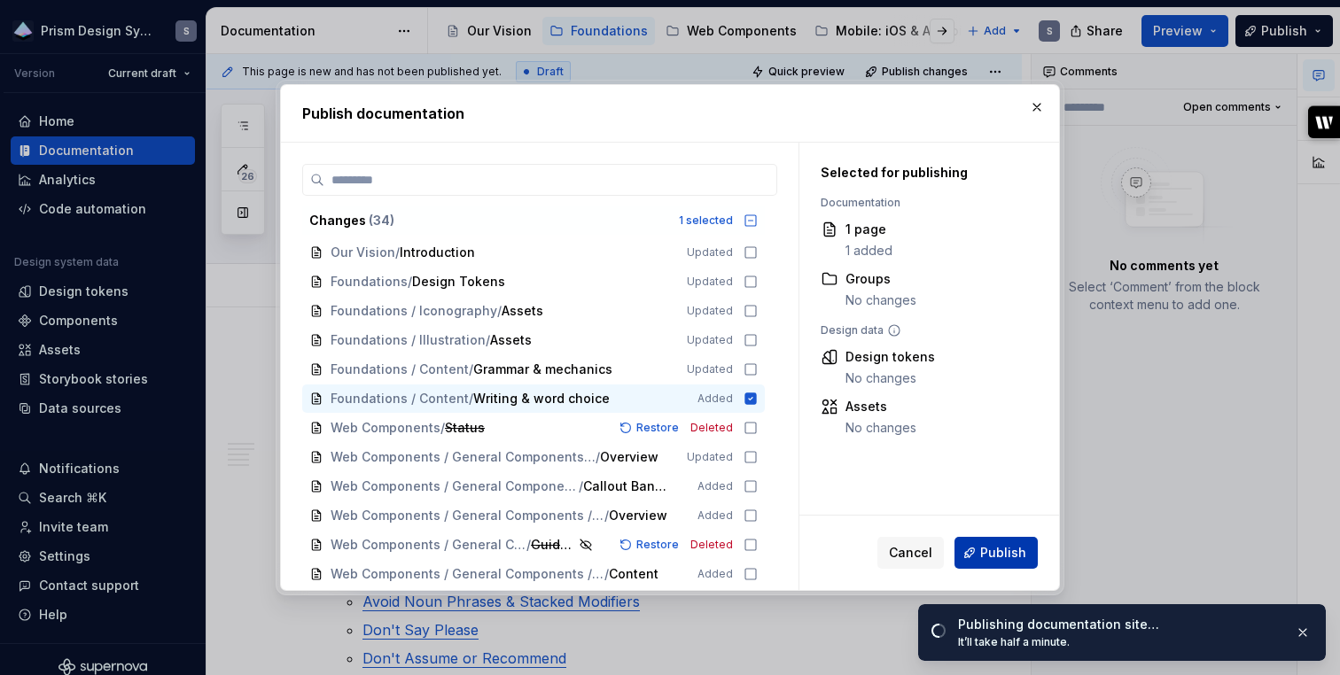
click at [993, 548] on span "Publish" at bounding box center [1003, 553] width 46 height 18
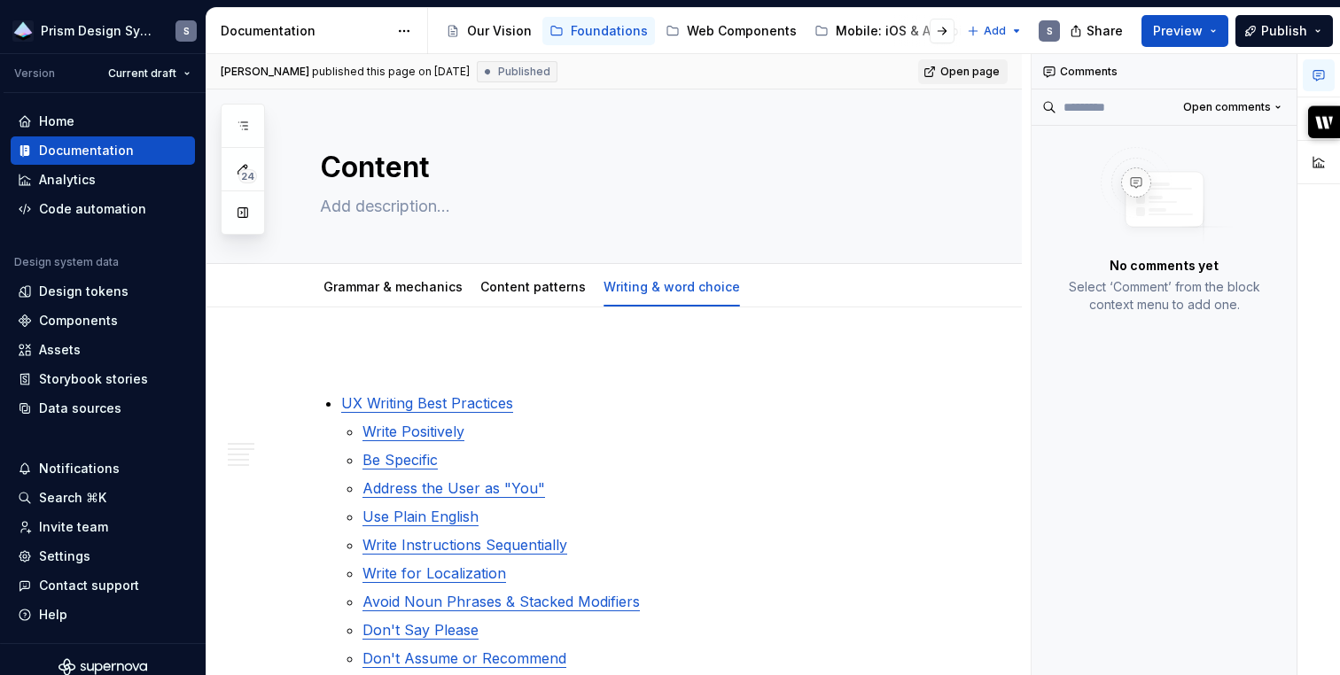
click at [979, 65] on span "Open page" at bounding box center [969, 72] width 59 height 14
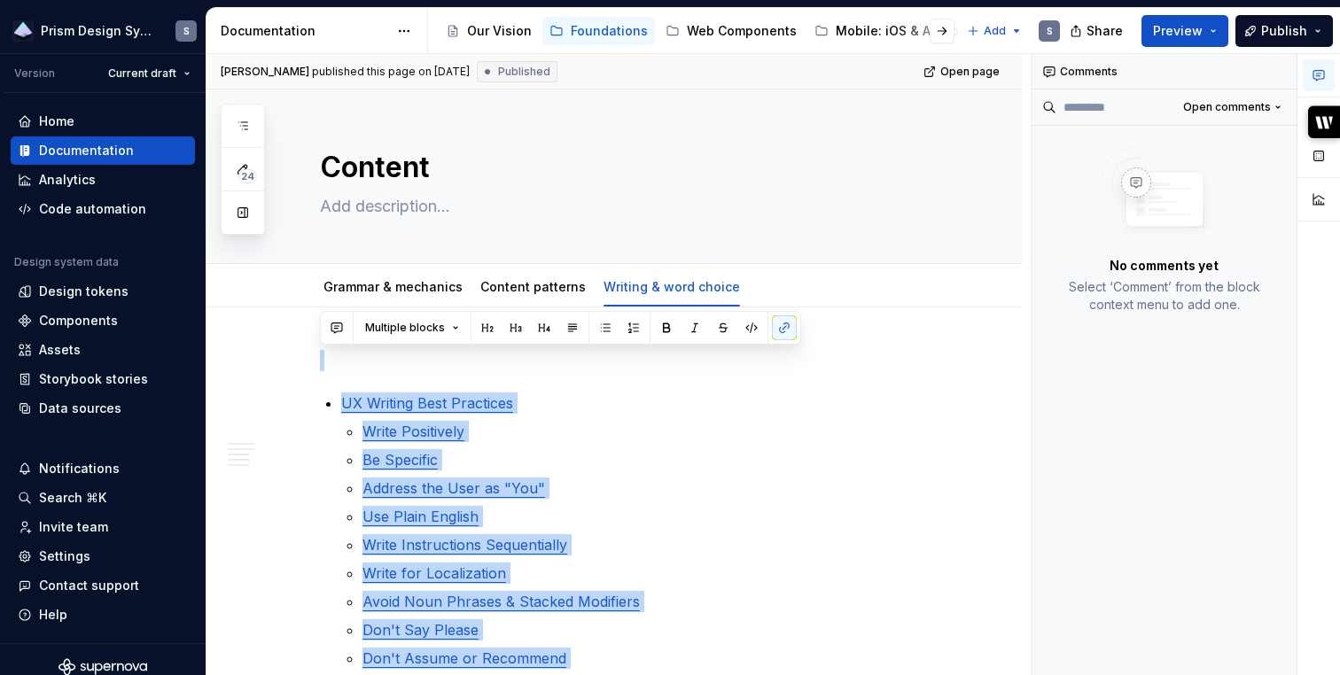
drag, startPoint x: 519, startPoint y: 405, endPoint x: 344, endPoint y: 78, distance: 371.1
click at [344, 78] on div "[PERSON_NAME] published this page on [DATE] Published Open page Content Edit he…" at bounding box center [619, 365] width 824 height 622
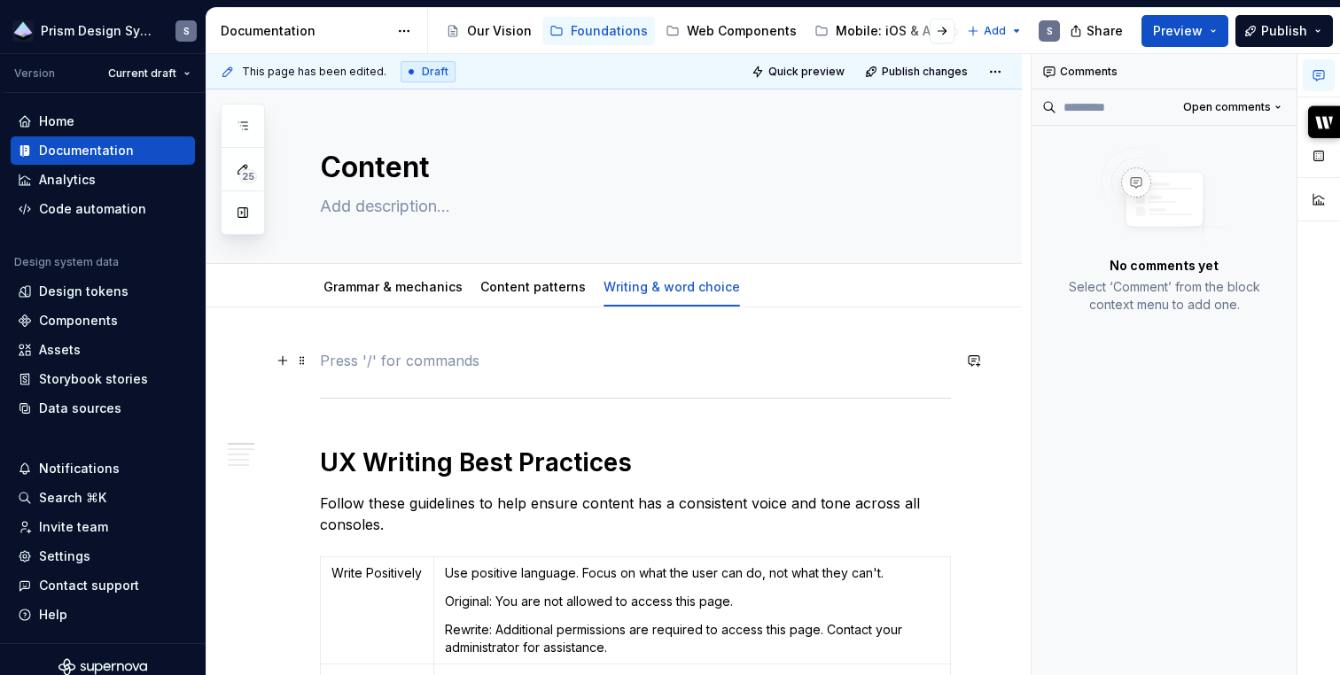
click at [497, 361] on p at bounding box center [635, 360] width 631 height 21
click at [302, 358] on span at bounding box center [302, 360] width 14 height 25
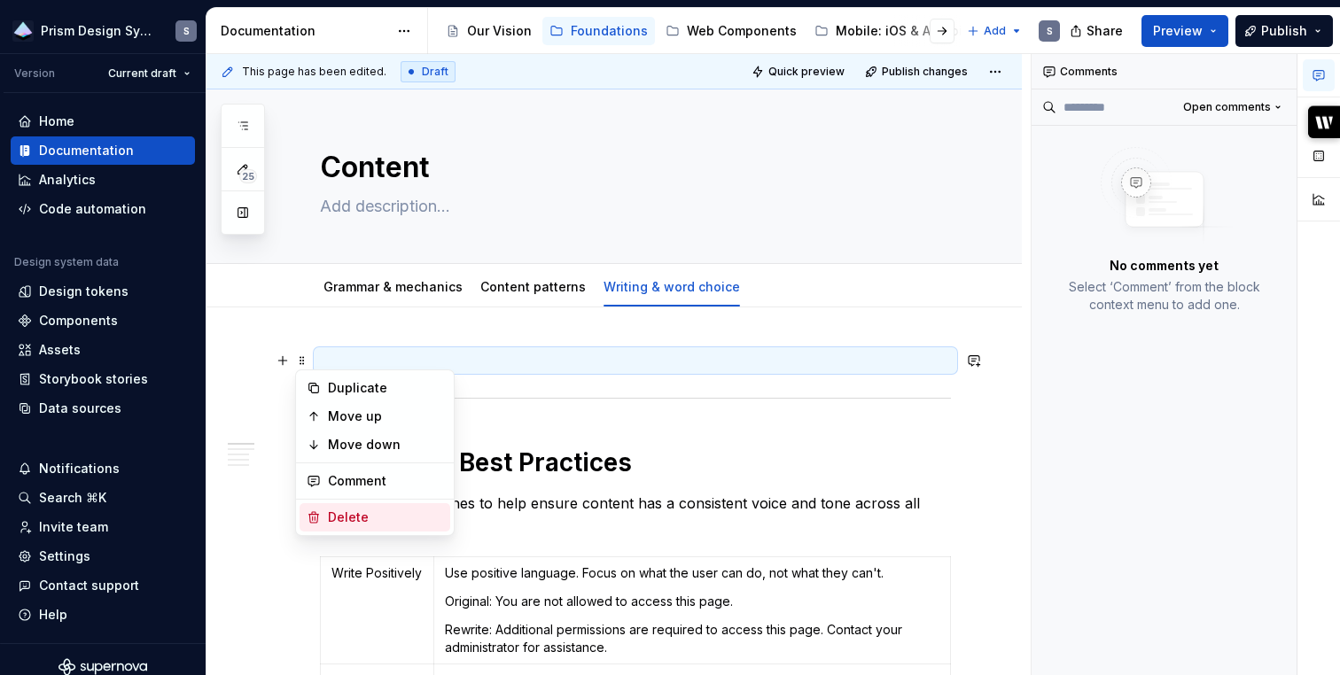
click at [378, 514] on div "Delete" at bounding box center [385, 518] width 115 height 18
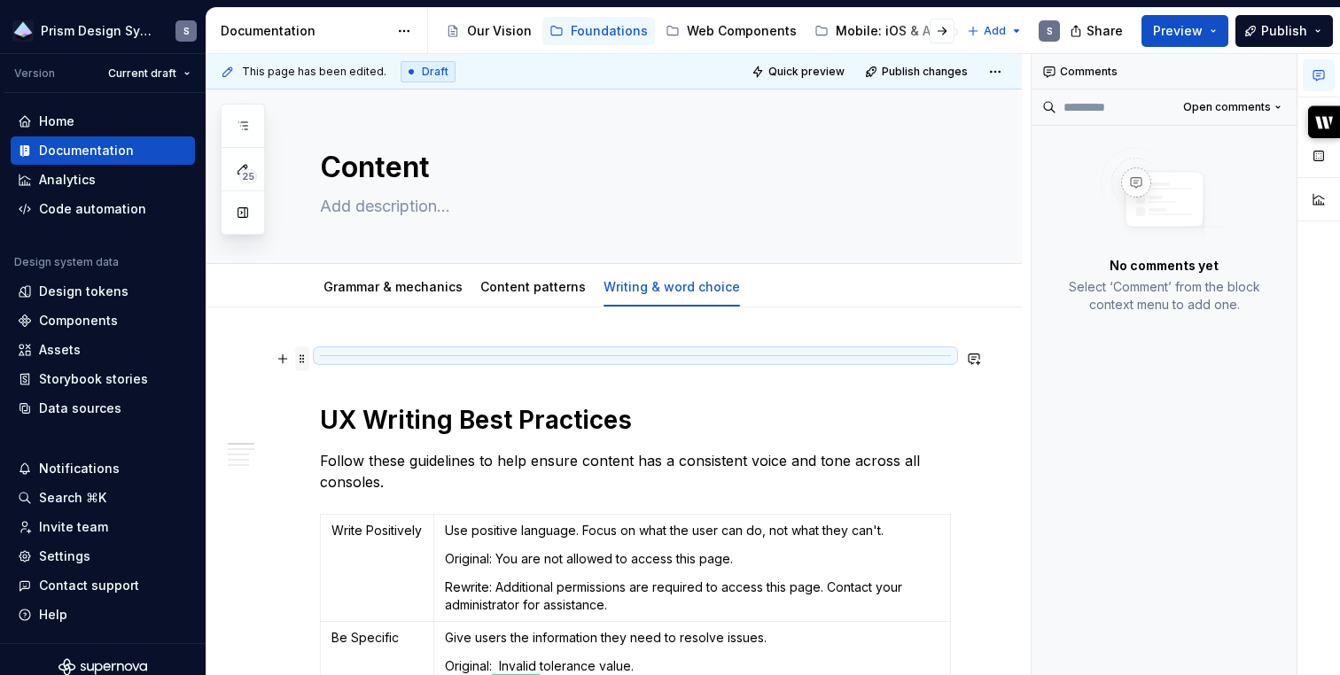
click at [304, 360] on span at bounding box center [302, 359] width 14 height 25
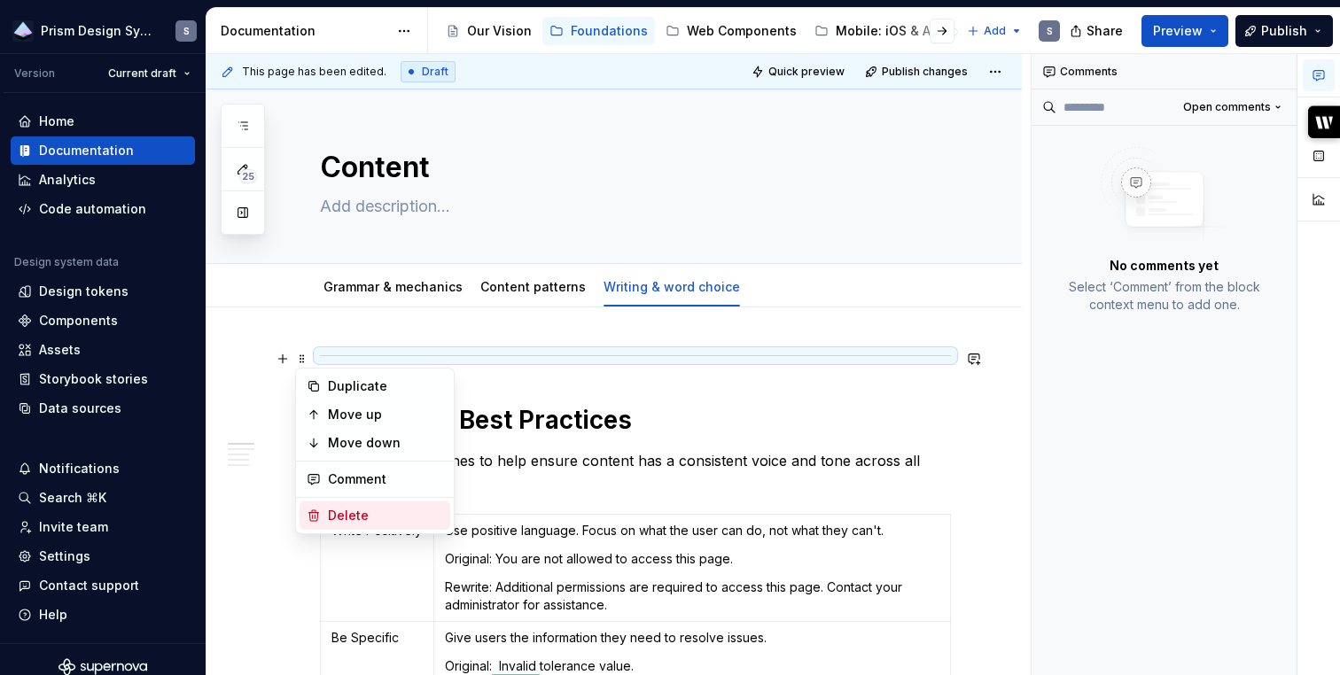
click at [352, 514] on div "Delete" at bounding box center [385, 516] width 115 height 18
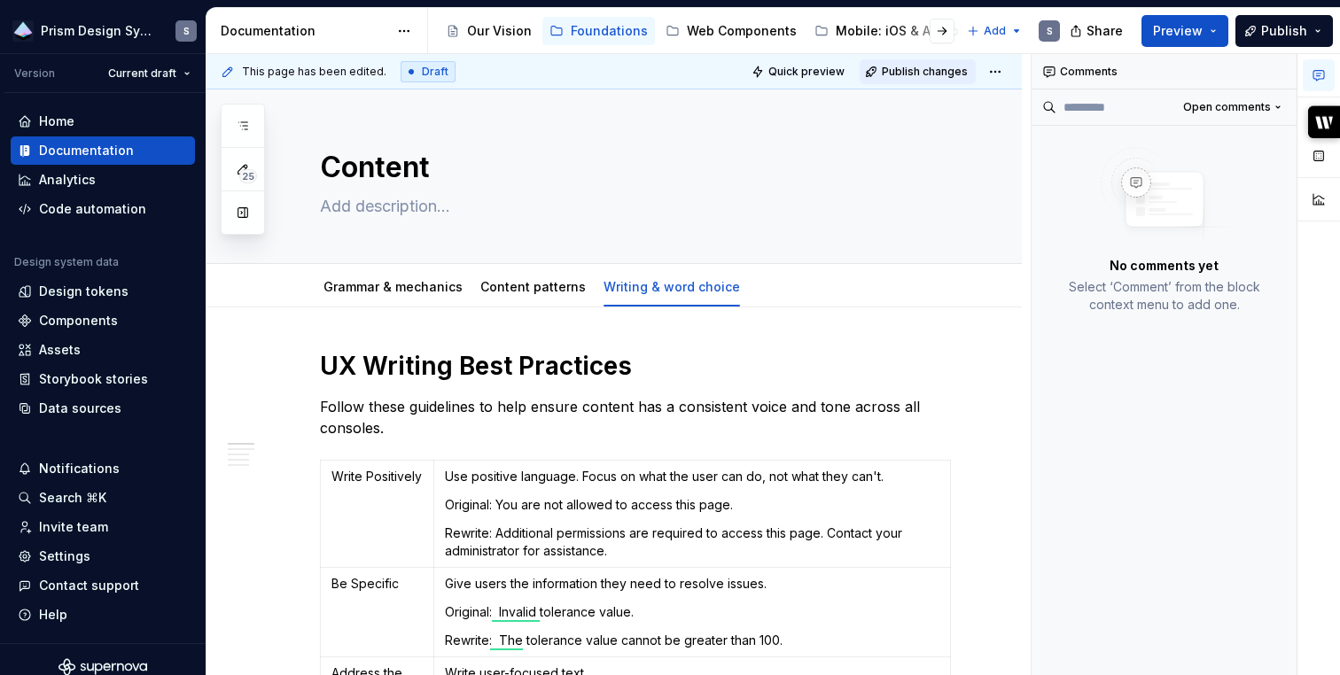
click at [931, 73] on span "Publish changes" at bounding box center [925, 72] width 86 height 14
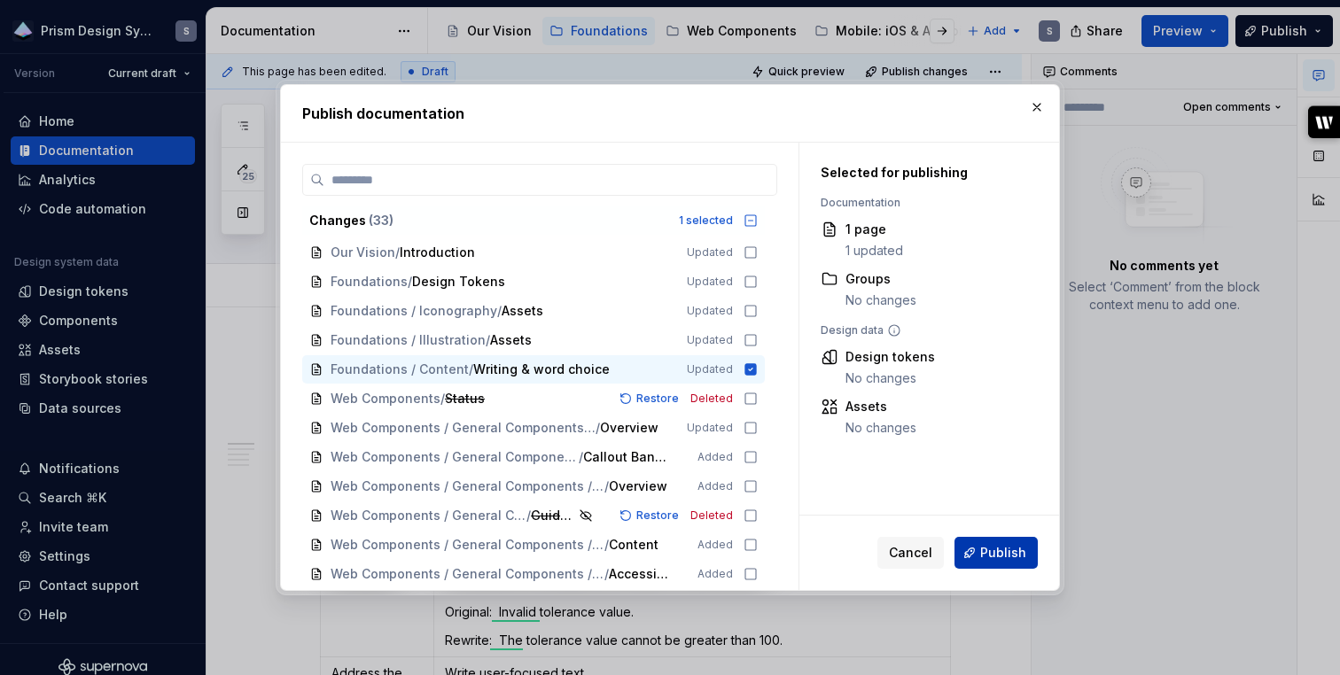
click at [1014, 545] on span "Publish" at bounding box center [1003, 553] width 46 height 18
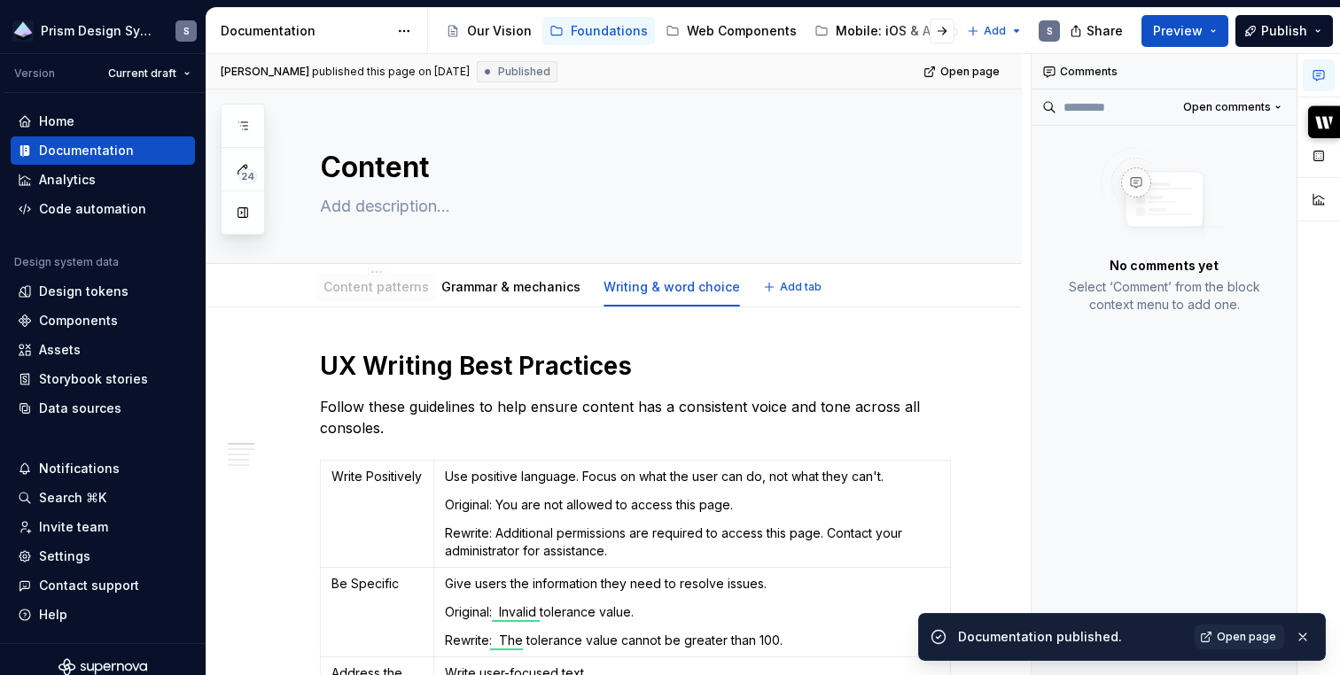
drag, startPoint x: 532, startPoint y: 283, endPoint x: 375, endPoint y: 285, distance: 156.9
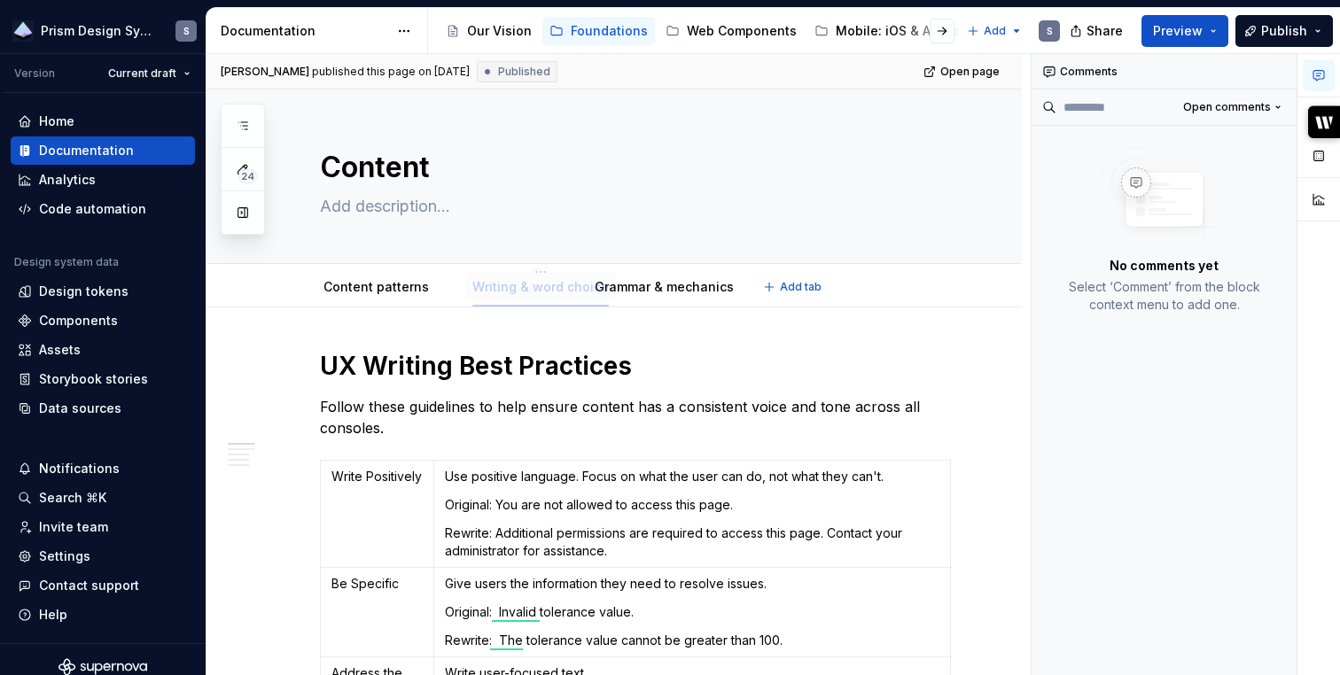
drag, startPoint x: 648, startPoint y: 280, endPoint x: 501, endPoint y: 278, distance: 147.1
click at [760, 284] on button "Add tab" at bounding box center [794, 287] width 72 height 25
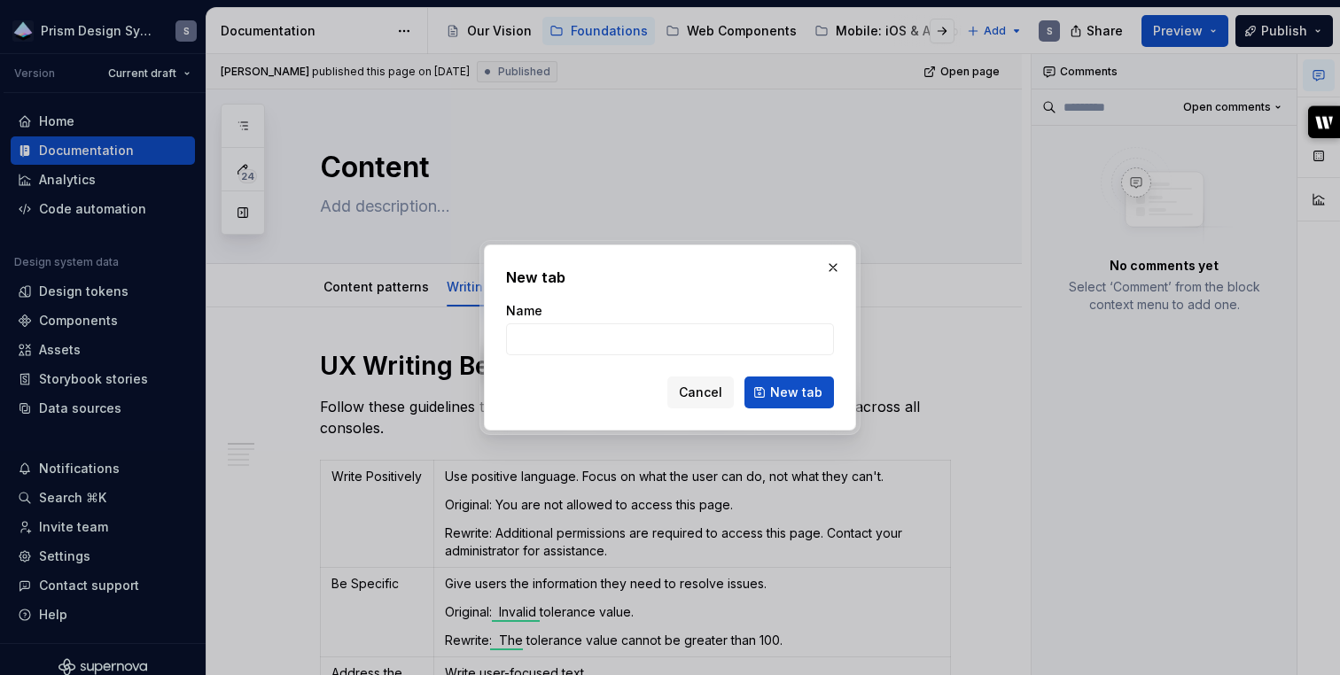
type textarea "*"
type input "Pendo content guide"
click at [797, 384] on span "New tab" at bounding box center [796, 393] width 52 height 18
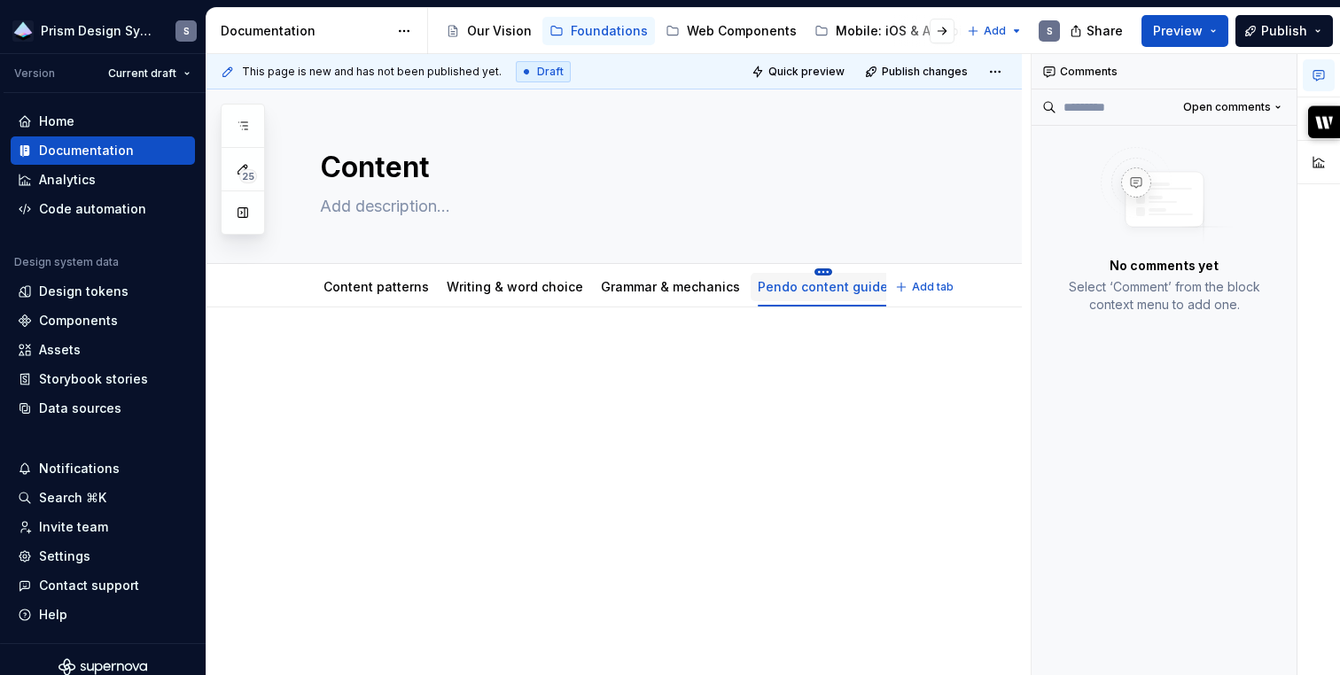
click at [802, 270] on html "Prism Design System S Version Current draft Home Documentation Analytics Code a…" at bounding box center [670, 337] width 1340 height 675
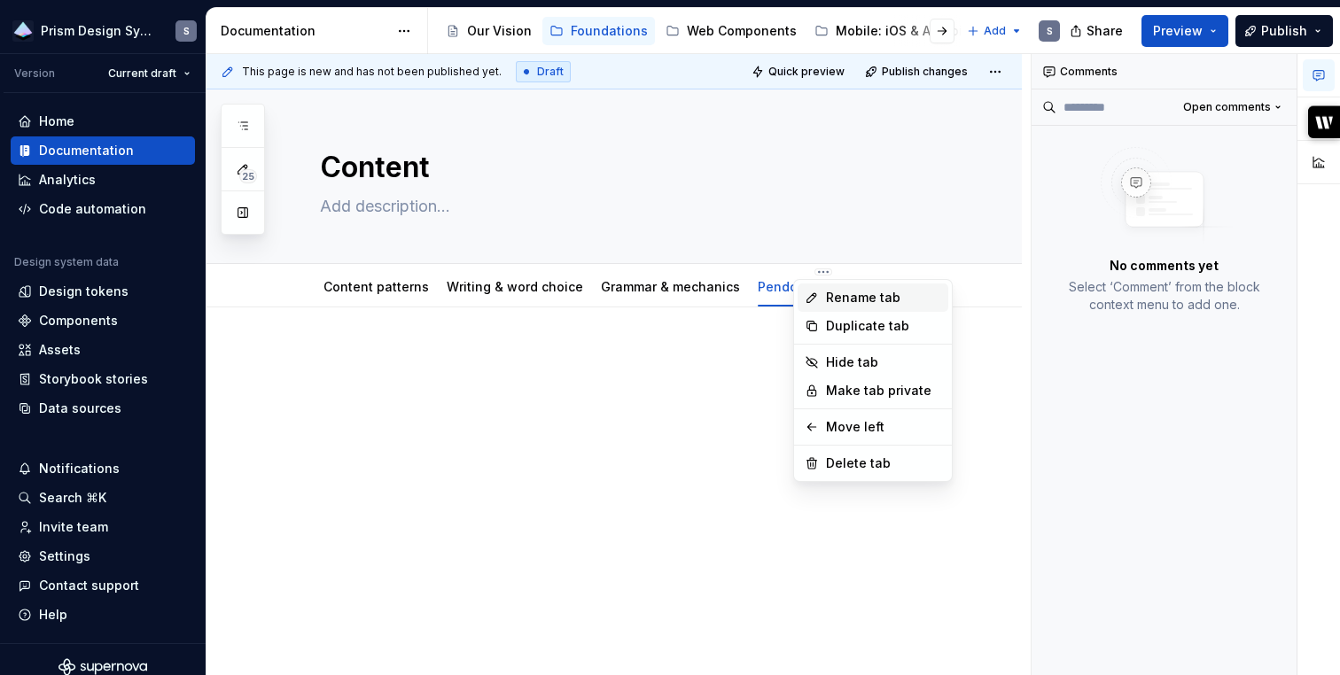
type textarea "*"
click at [853, 300] on div "Rename tab" at bounding box center [883, 298] width 115 height 18
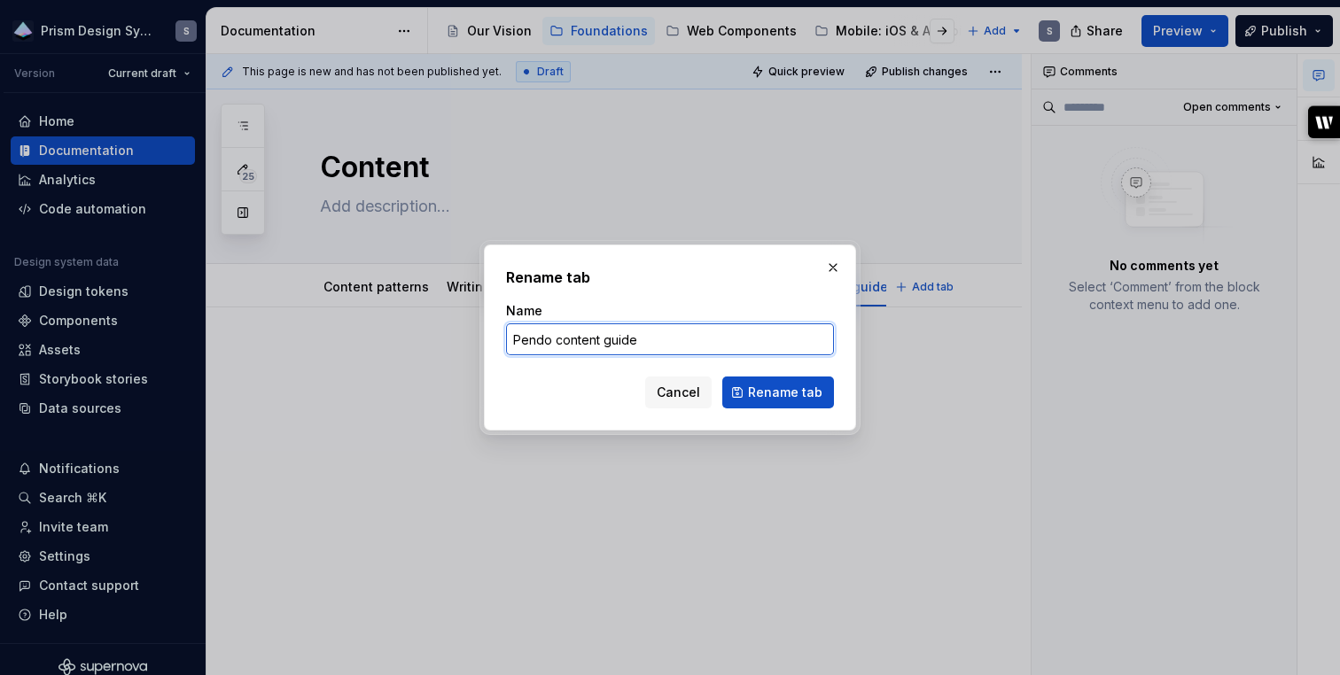
drag, startPoint x: 670, startPoint y: 340, endPoint x: 602, endPoint y: 340, distance: 68.2
click at [602, 340] on input "Pendo content guide" at bounding box center [670, 339] width 328 height 32
type input "Pendo content"
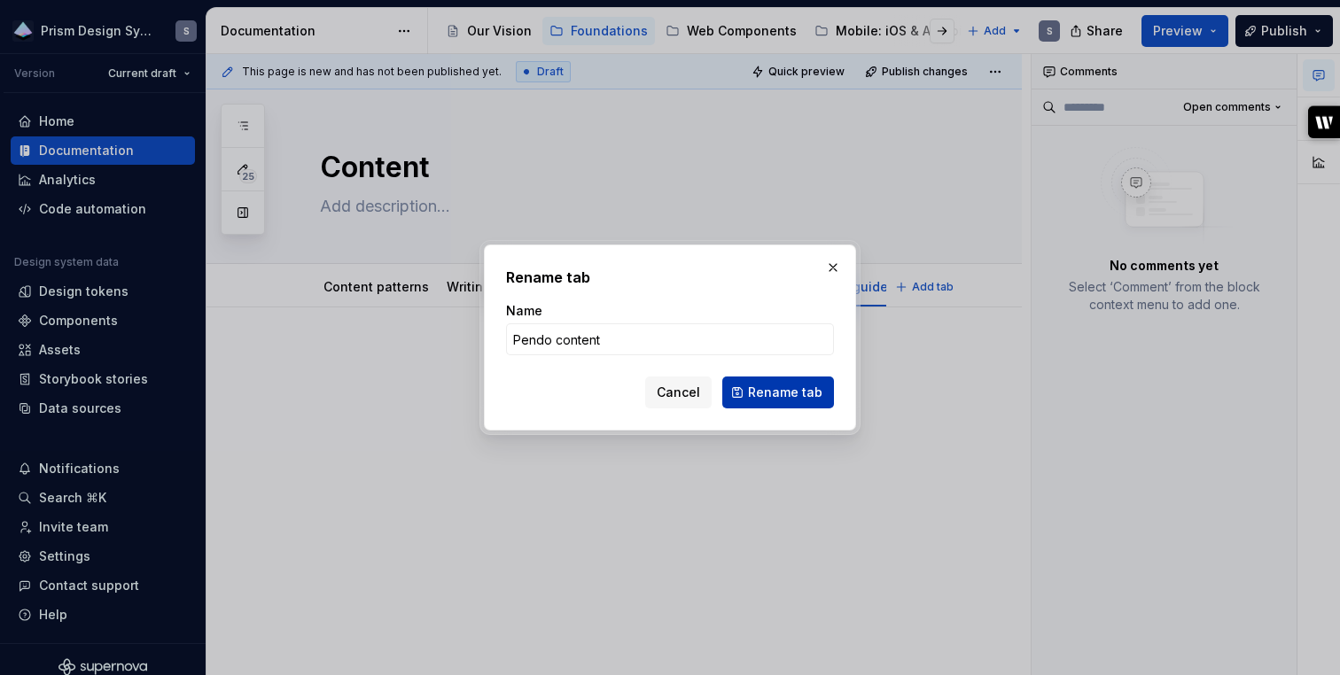
click at [814, 384] on span "Rename tab" at bounding box center [785, 393] width 74 height 18
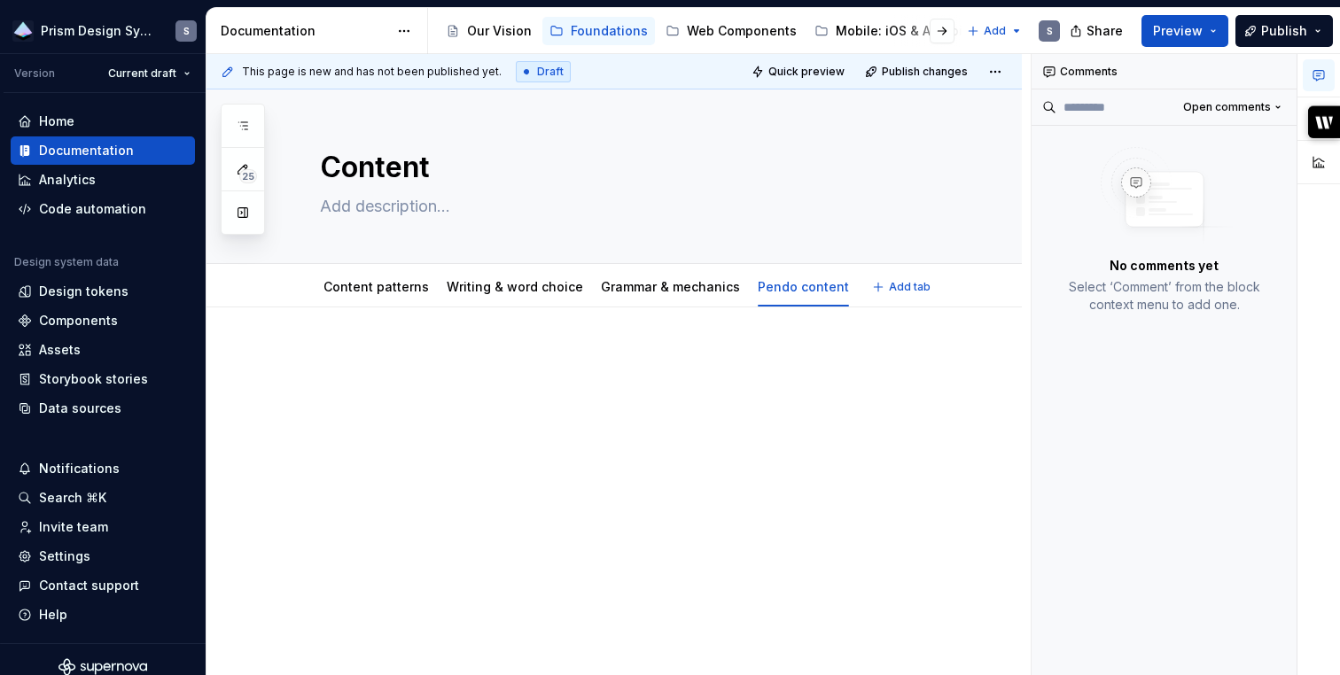
click at [421, 425] on div at bounding box center [635, 394] width 631 height 89
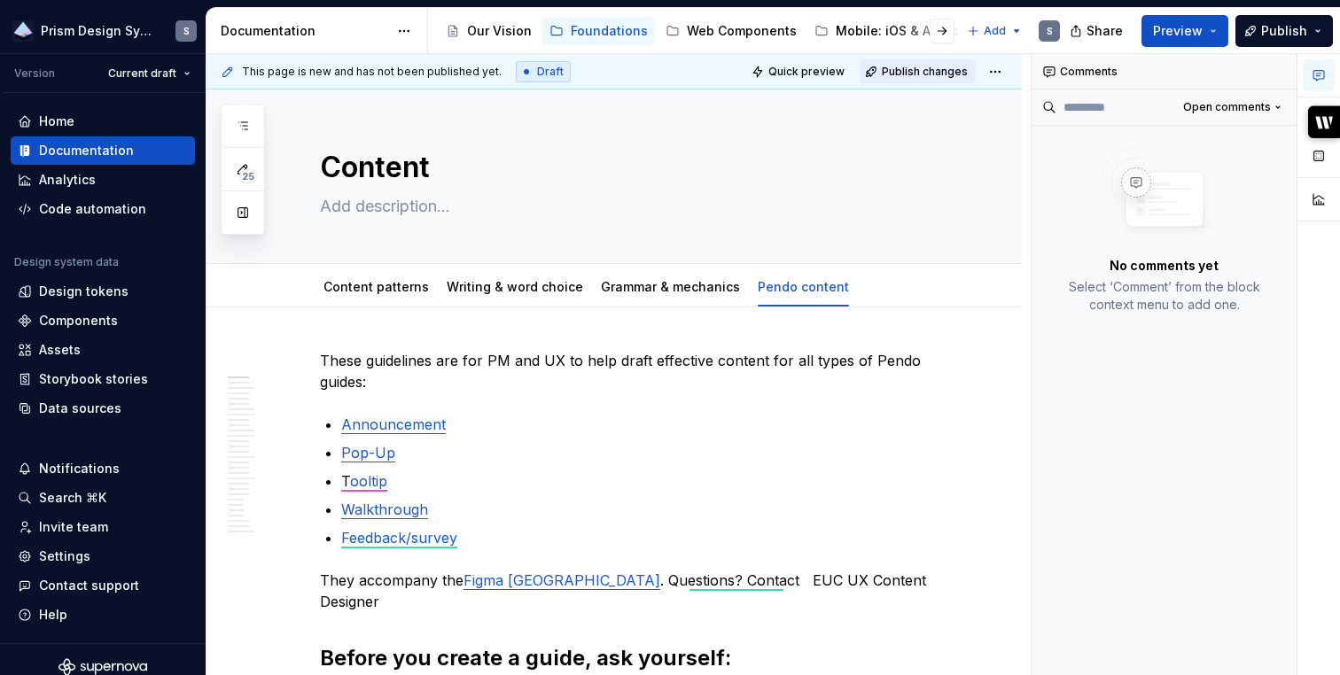
click at [922, 73] on span "Publish changes" at bounding box center [925, 72] width 86 height 14
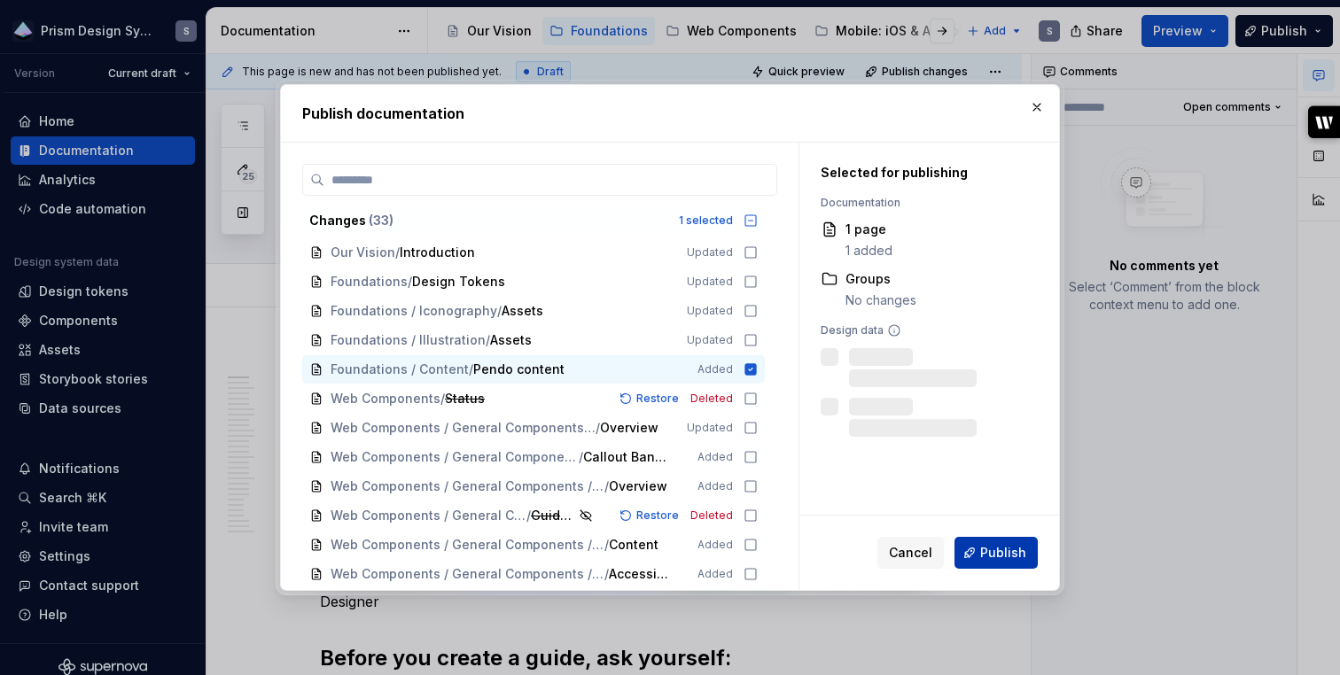
click at [1017, 560] on span "Publish" at bounding box center [1003, 553] width 46 height 18
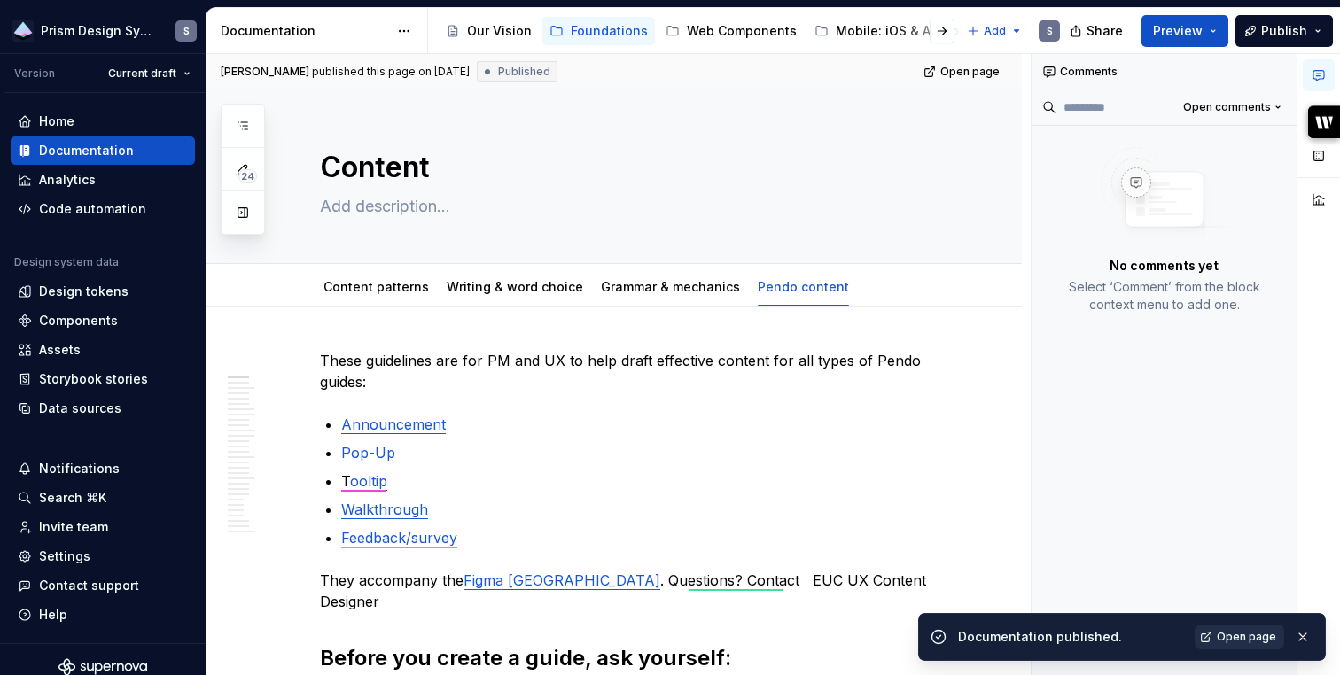
click at [1235, 645] on link "Open page" at bounding box center [1240, 637] width 90 height 25
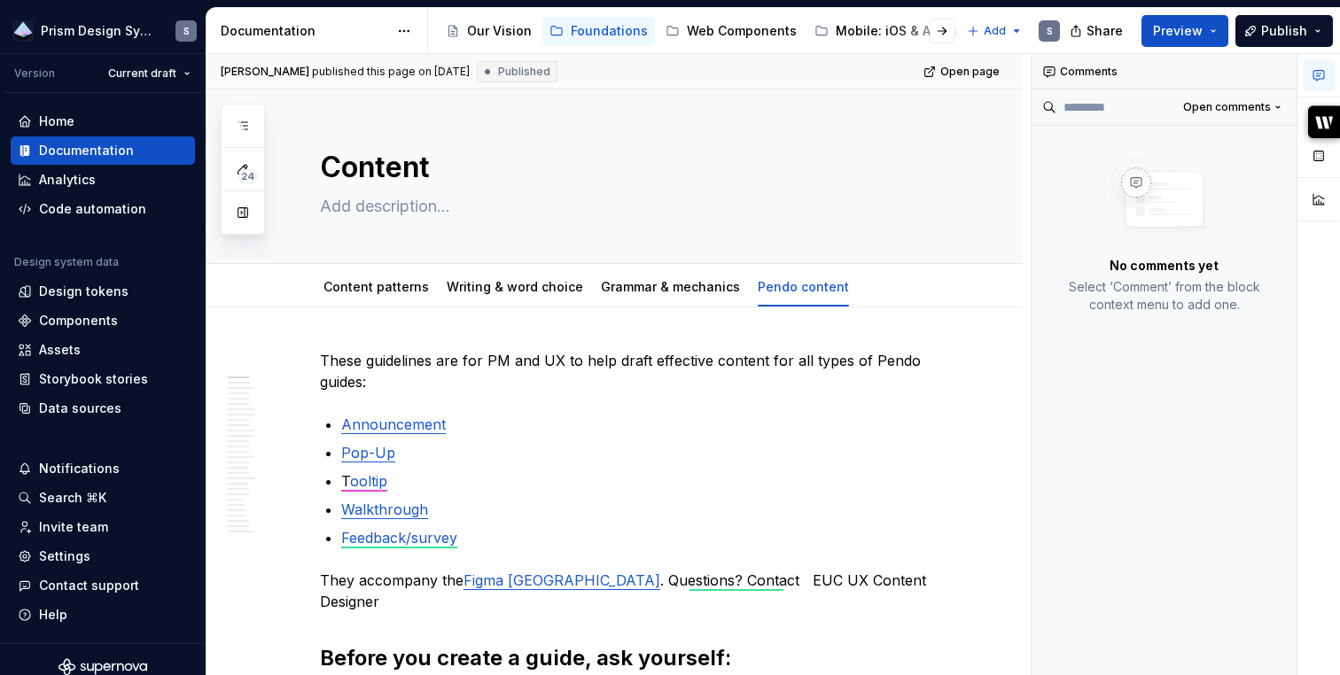
type textarea "*"
